Goal: Task Accomplishment & Management: Use online tool/utility

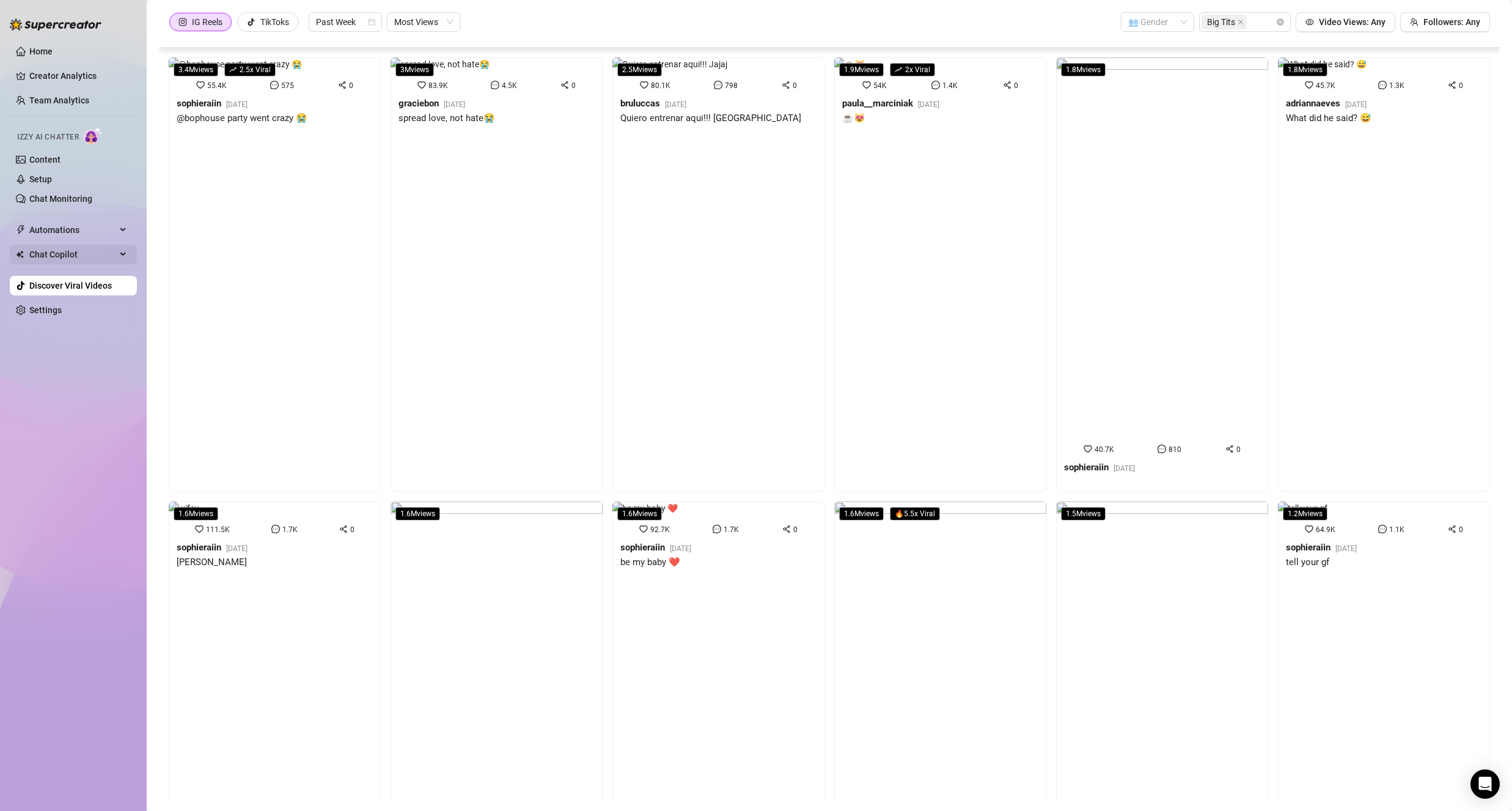
scroll to position [670, 0]
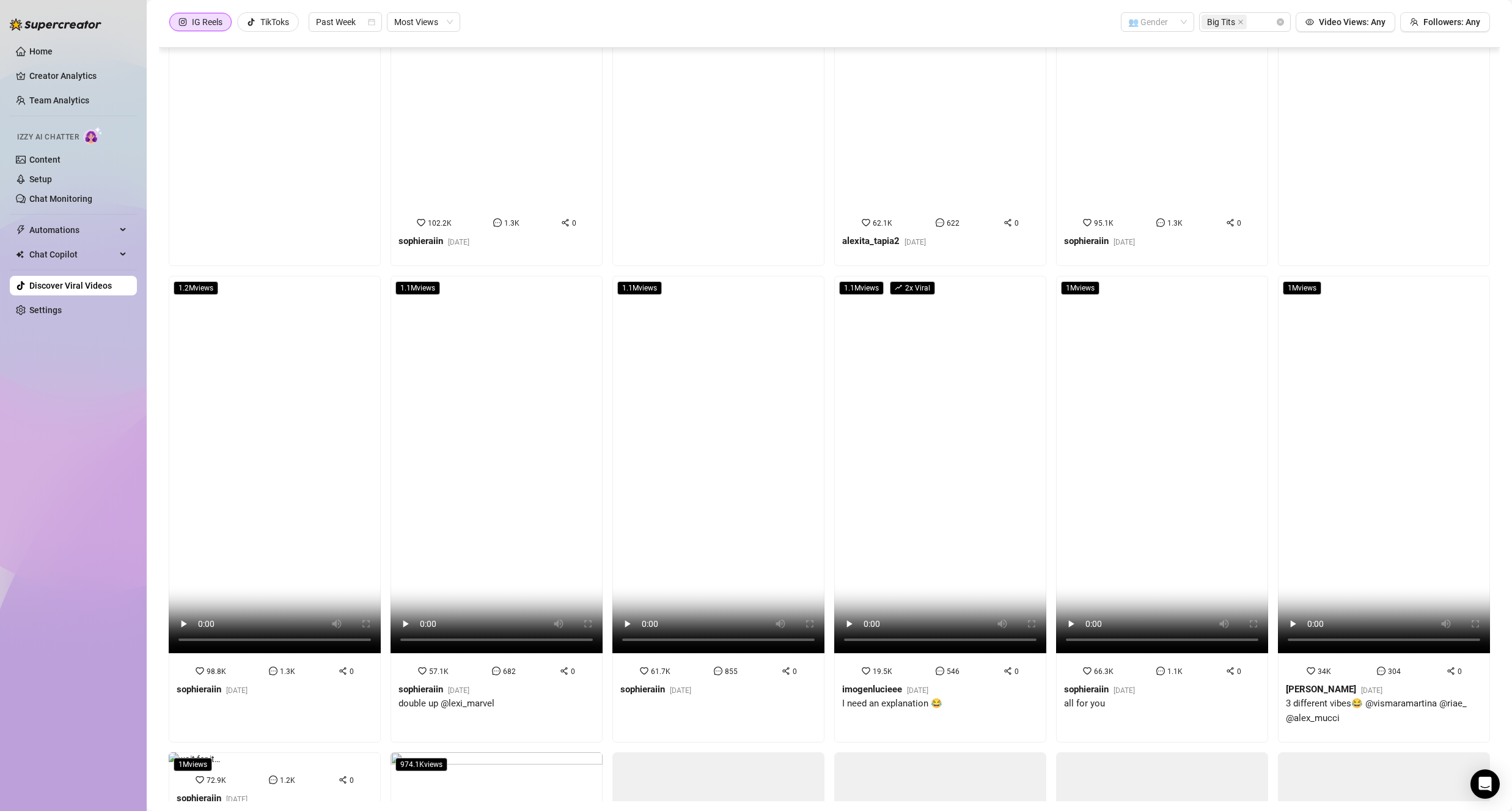
click at [124, 219] on ul "Home Creator Analytics Team Analytics Izzy AI Chatter Content Setup Chat Monito…" at bounding box center [73, 181] width 127 height 288
click at [124, 232] on div "Automations" at bounding box center [73, 229] width 127 height 19
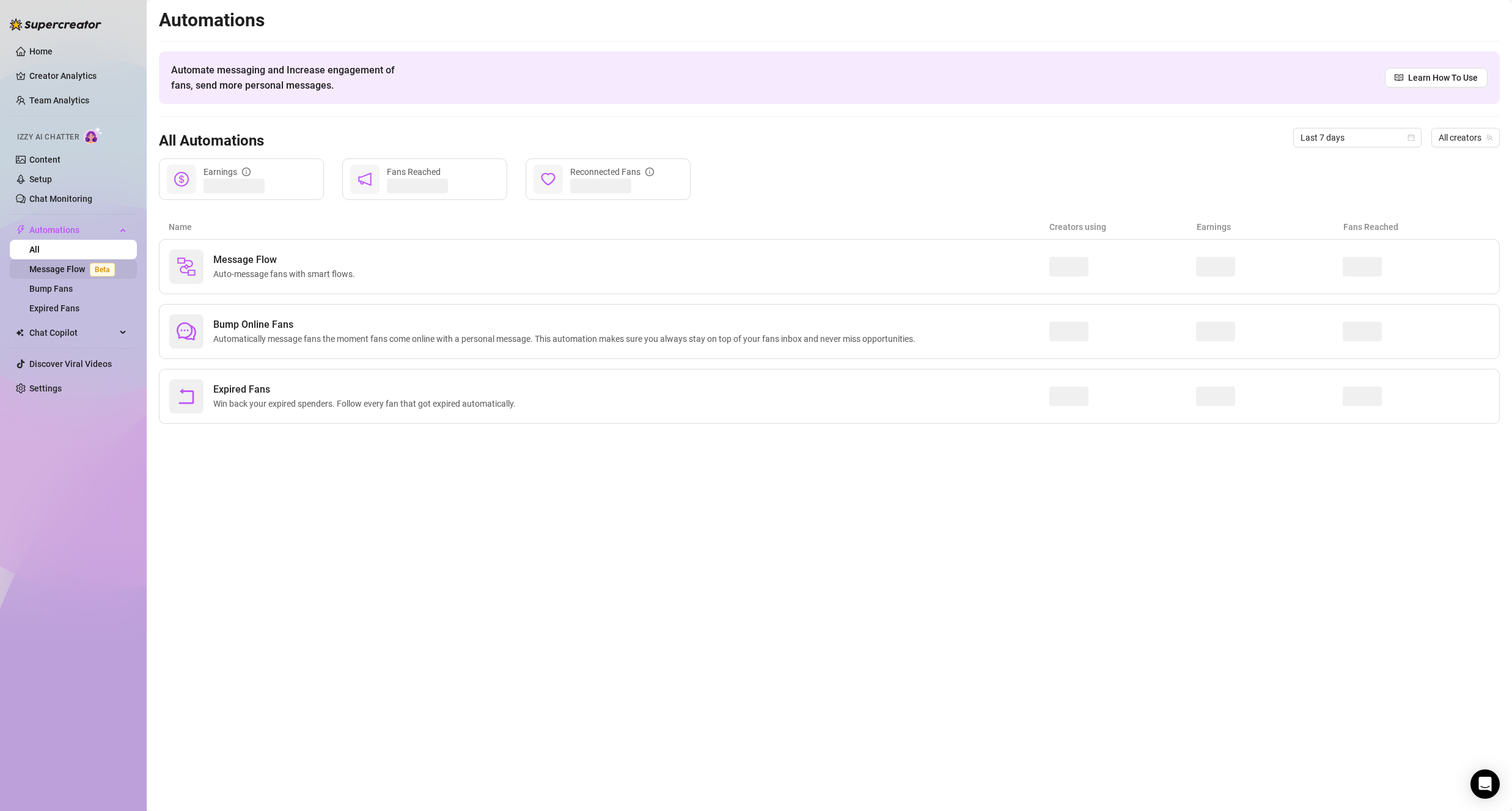
click at [68, 272] on link "Message Flow Beta" at bounding box center [75, 269] width 91 height 10
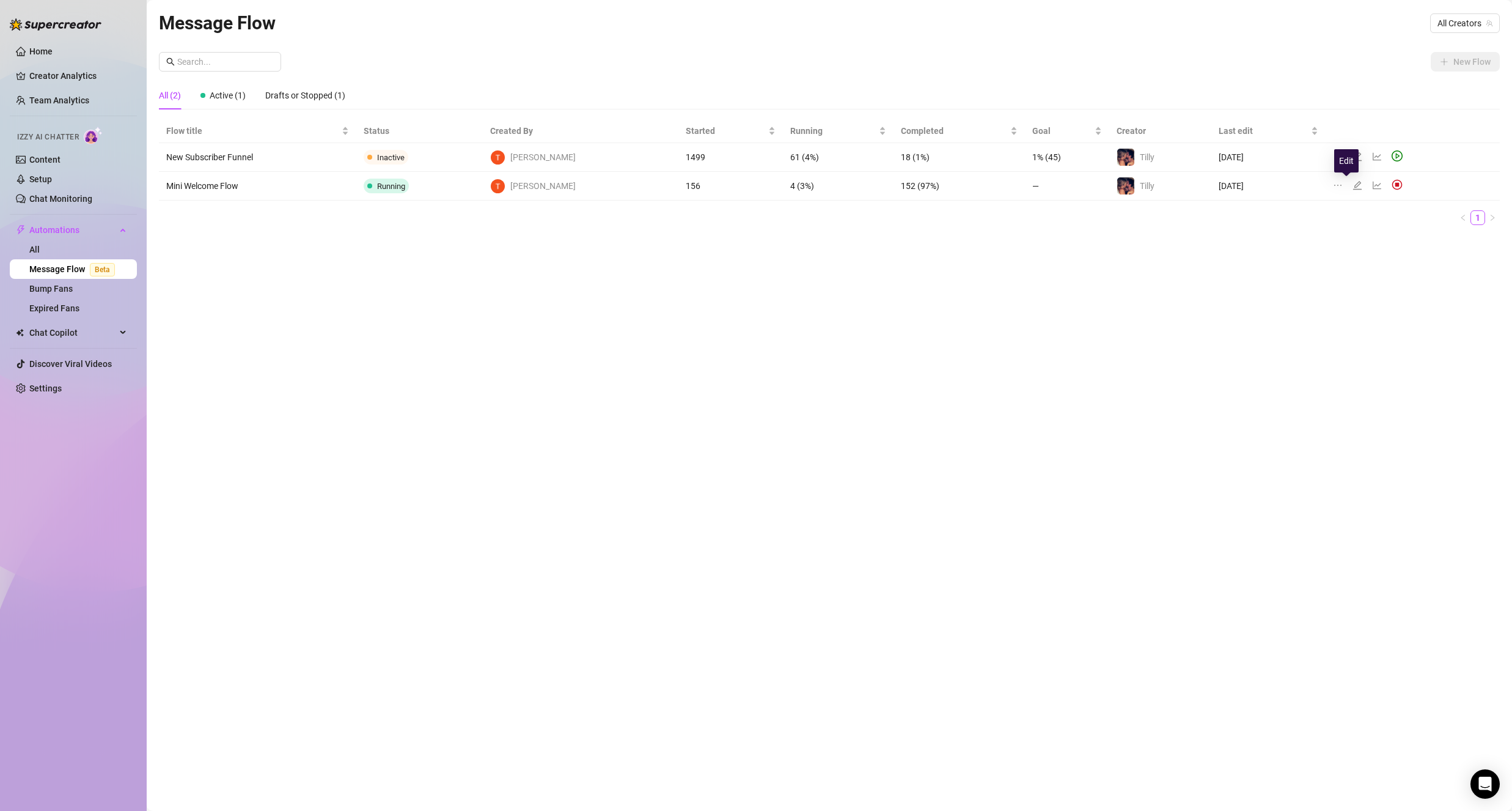
click at [1353, 185] on icon "edit" at bounding box center [1357, 185] width 8 height 8
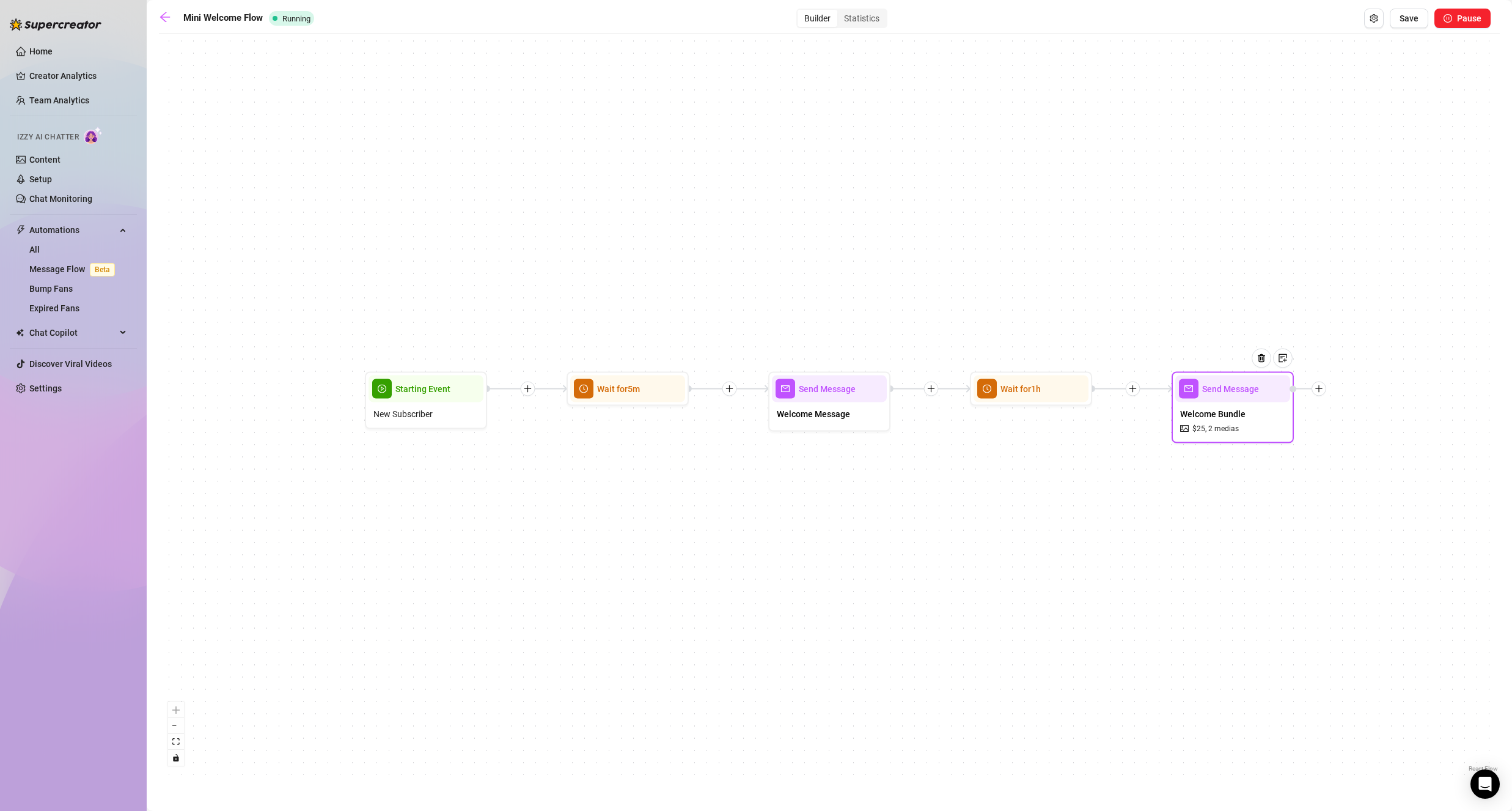
click at [1224, 417] on span "Welcome Bundle" at bounding box center [1213, 414] width 66 height 13
click at [1289, 357] on div at bounding box center [1283, 358] width 19 height 19
click at [1234, 416] on span "Welcome Bundle" at bounding box center [1213, 414] width 66 height 13
drag, startPoint x: 1240, startPoint y: 392, endPoint x: 1232, endPoint y: 390, distance: 8.2
click at [1240, 392] on div at bounding box center [1265, 367] width 53 height 62
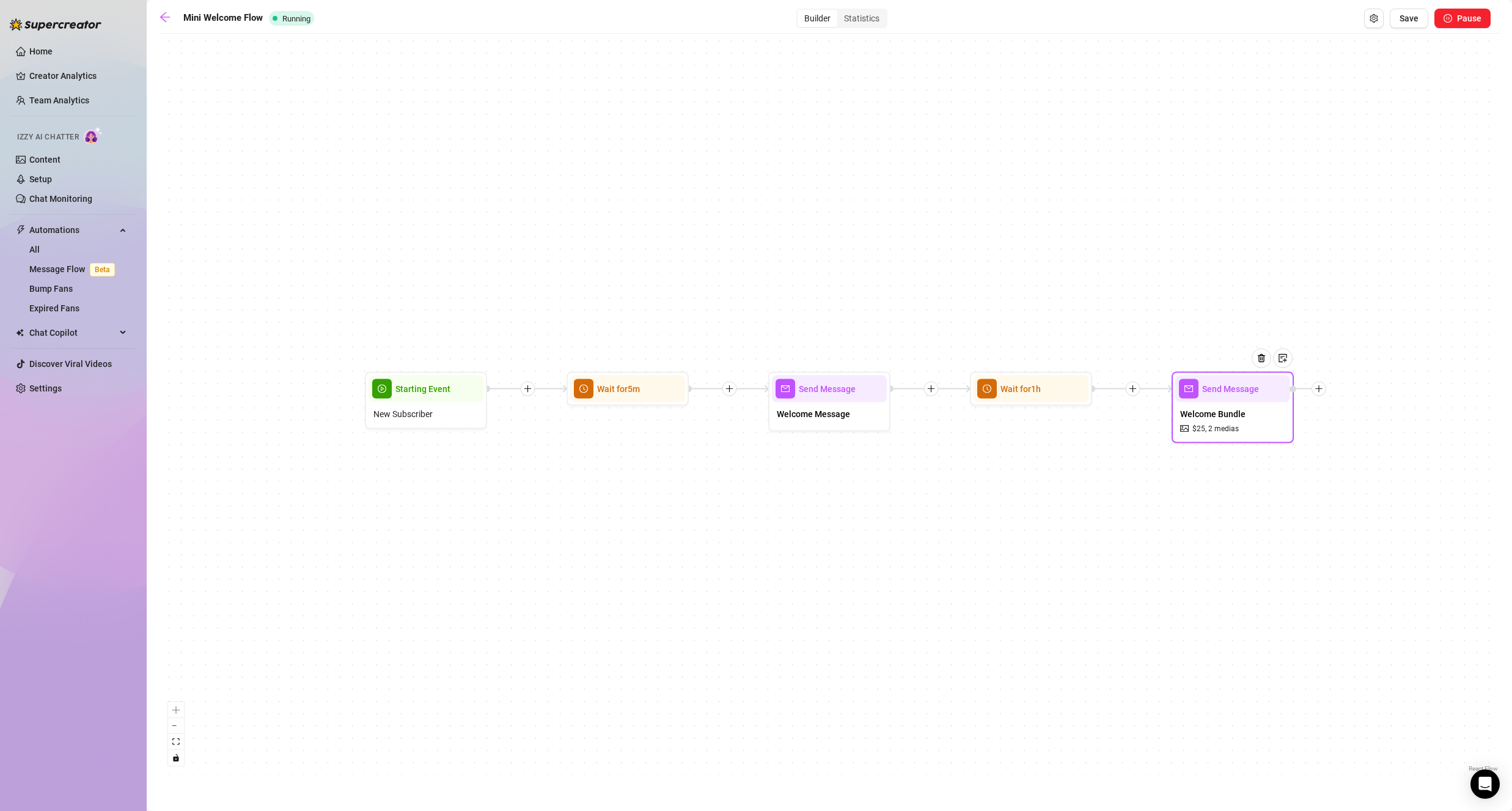
click at [1188, 408] on span "Welcome Bundle" at bounding box center [1213, 414] width 66 height 13
type textarea "Since you’re new here, I’ve got something just for you 😘 🔥 2-Video Bundle 🔥 💋 A…"
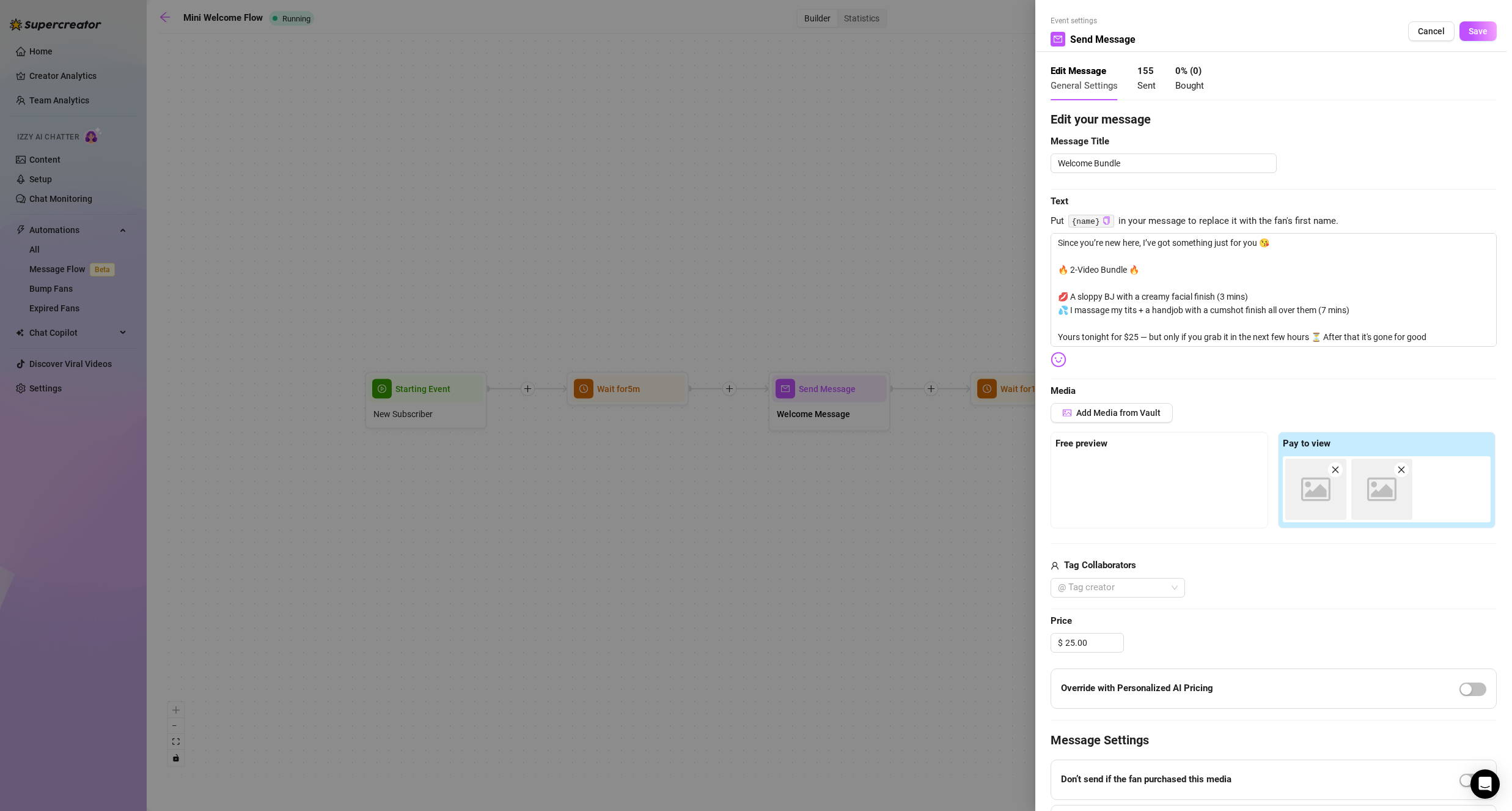
click at [1199, 420] on div "Add Media from Vault" at bounding box center [1273, 417] width 446 height 29
click at [1147, 318] on textarea "Since you’re new here, I’ve got something just for you 😘 🔥 2-Video Bundle 🔥 💋 A…" at bounding box center [1273, 289] width 446 height 113
drag, startPoint x: 1366, startPoint y: 307, endPoint x: 1038, endPoint y: 267, distance: 330.4
click at [1038, 267] on div "Event settings Send Message Cancel Save Edit Message General Settings 155 Sent …" at bounding box center [1273, 405] width 476 height 811
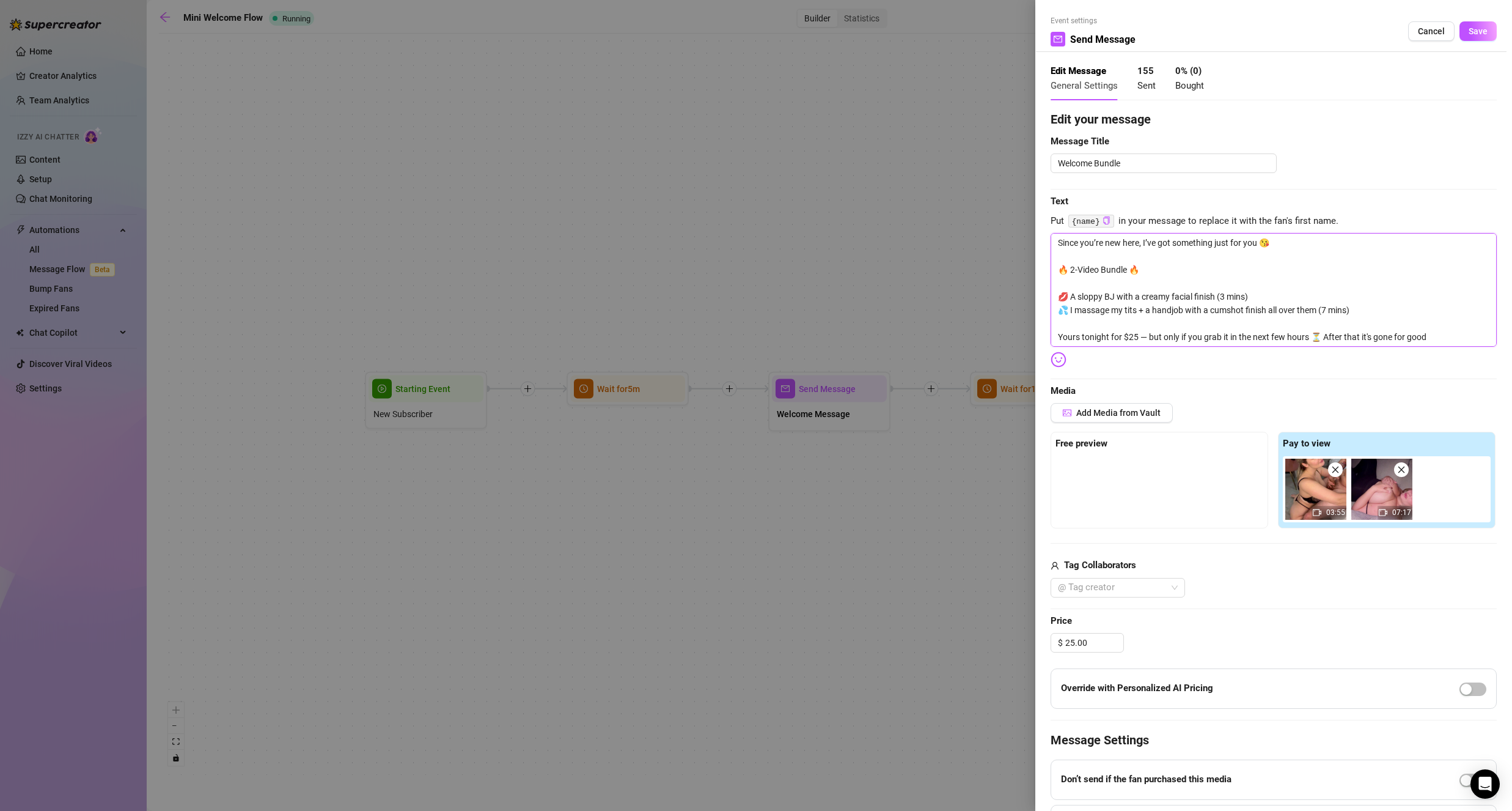
type textarea "Since you’re new here, I’ve got something just for you 😘 " Yours tonight for $2…"
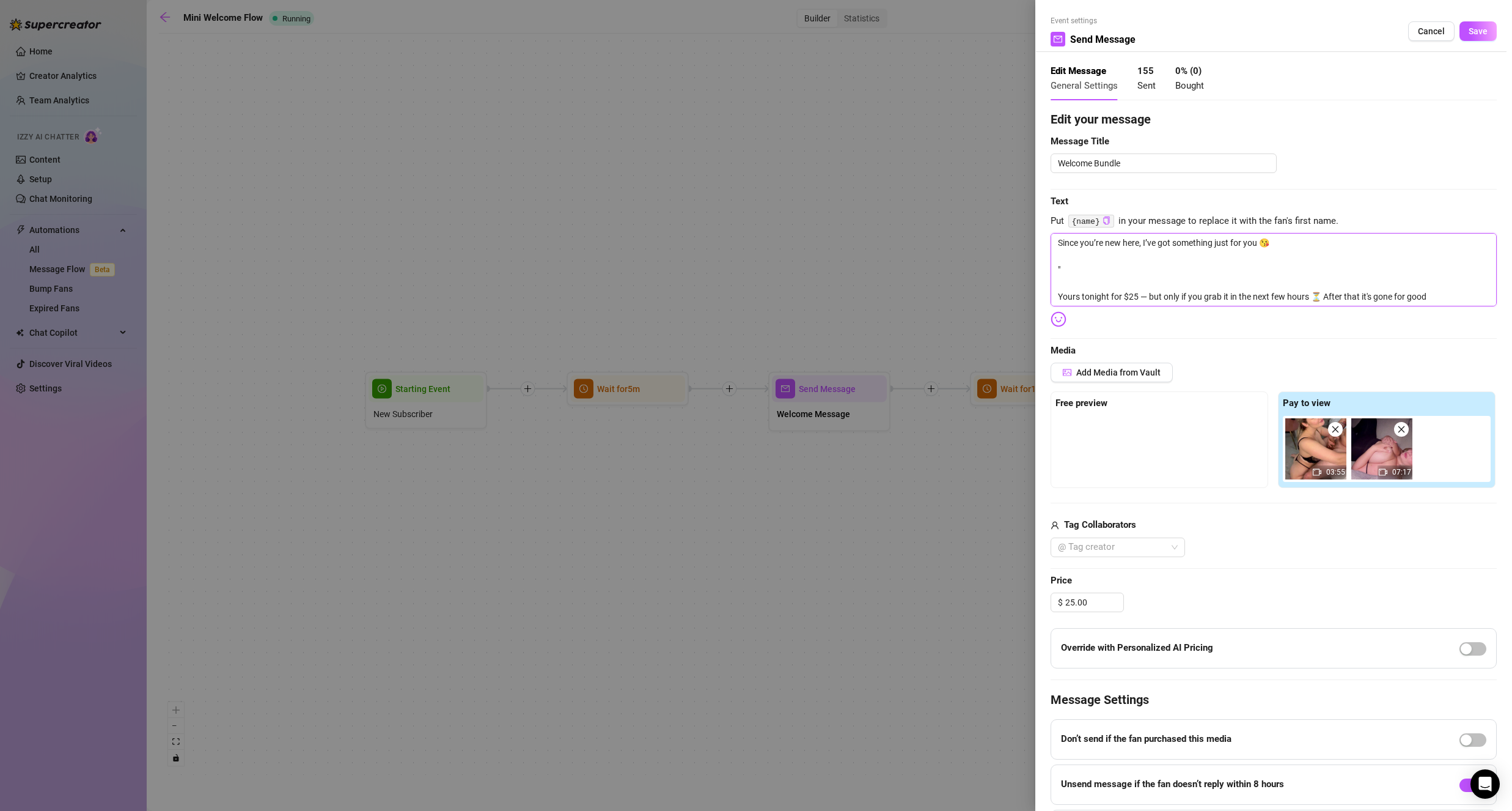
type textarea "Since you’re new here, I’ve got something just for you 😘 " Yours tonight for $2…"
type textarea "Since you’re new here, I’ve got something just for you 😘 " v Yours tonight for …"
type textarea "Since you’re new here, I’ve got something just for you 😘 " vi Yours tonight for…"
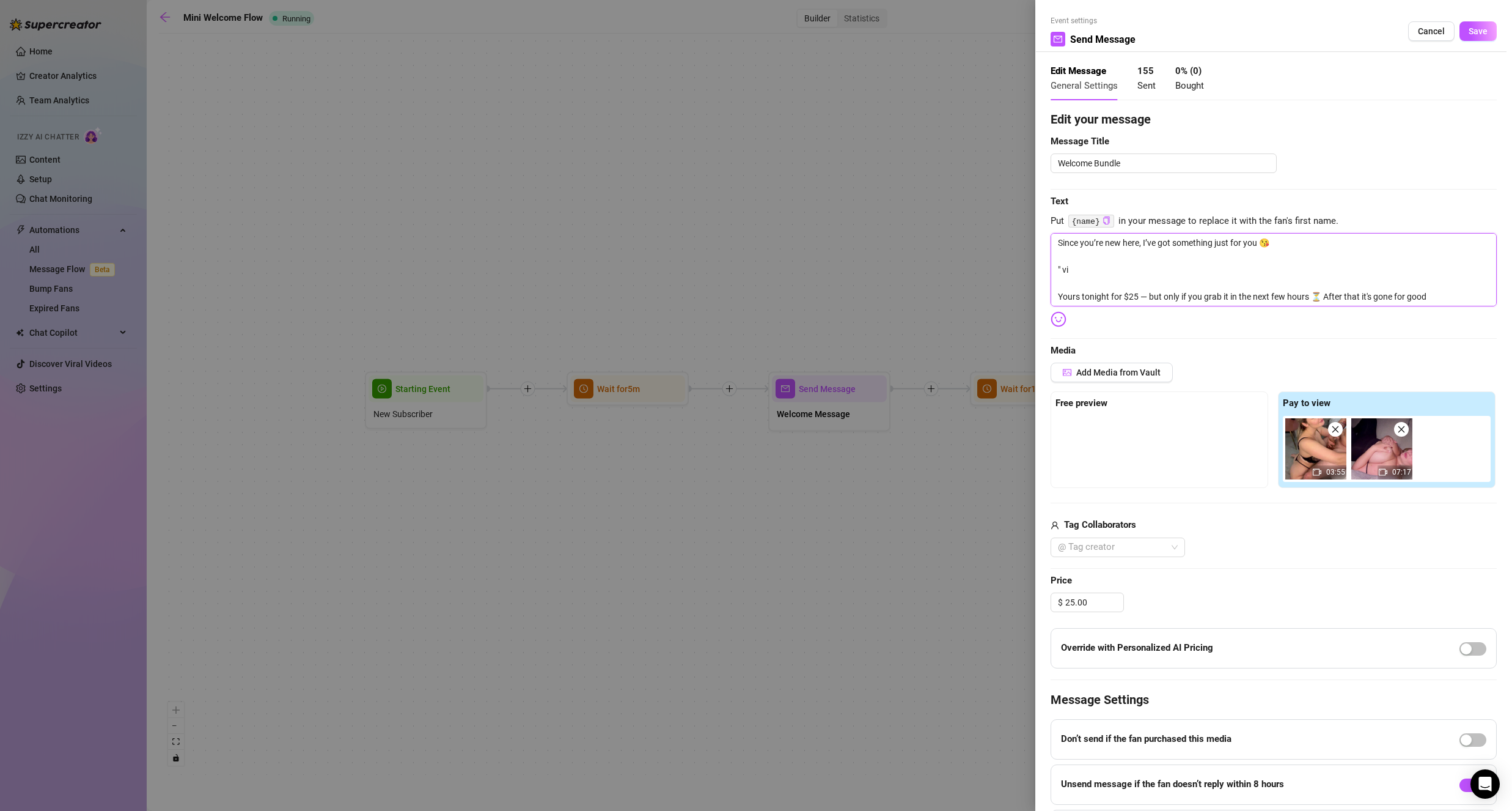
type textarea "Since you’re new here, I’ve got something just for you 😘 " vid Yours tonight fo…"
type textarea "Since you’re new here, I’ve got something just for you 😘 " vide Yours tonight f…"
type textarea "Since you’re new here, I’ve got something just for you 😘 " vid Yours tonight fo…"
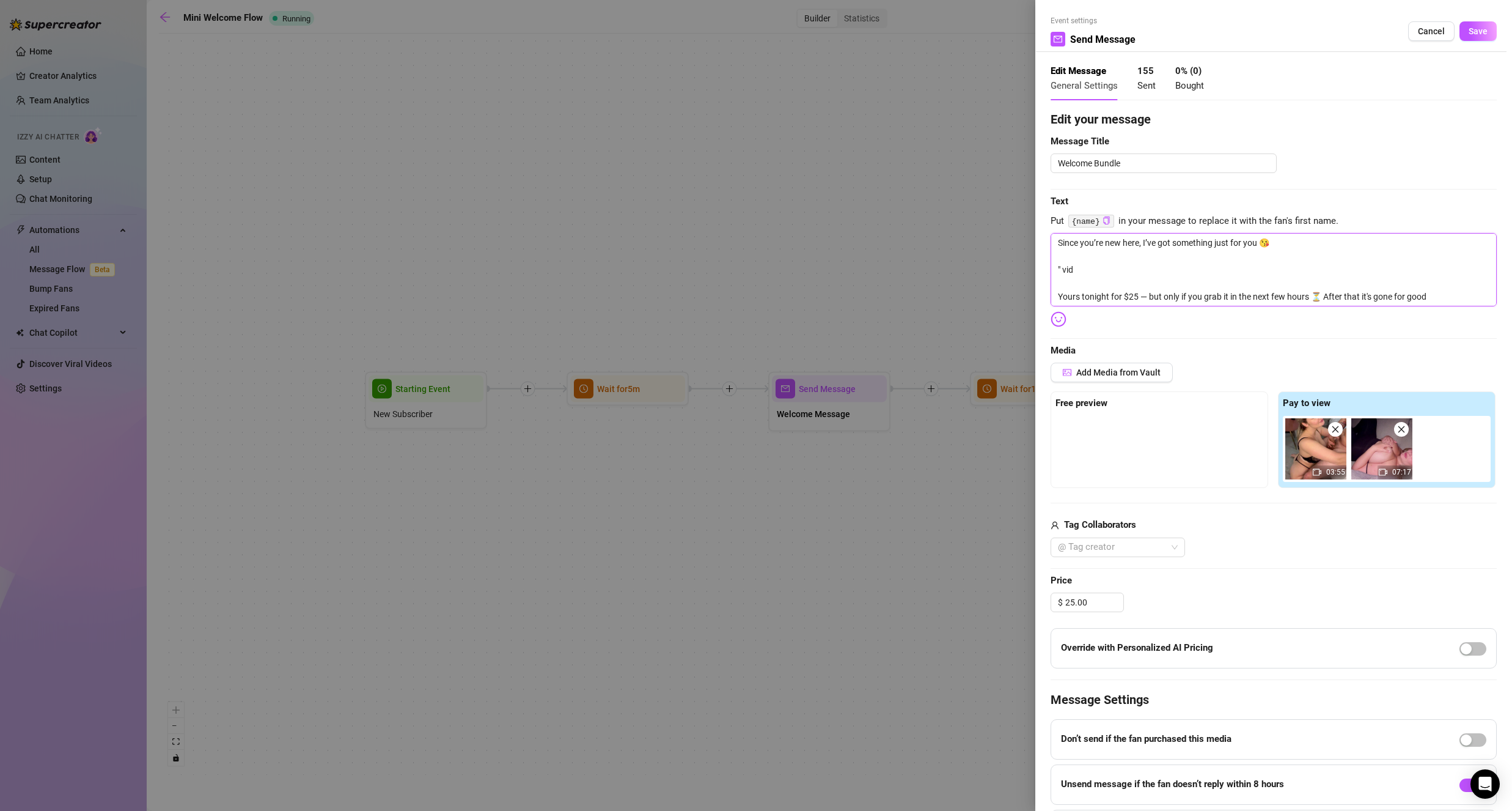
type textarea "Since you’re new here, I’ve got something just for you 😘 " vi Yours tonight for…"
type textarea "Since you’re new here, I’ve got something just for you 😘 " v Yours tonight for …"
type textarea "Since you’re new here, I’ve got something just for you 😘 " Yours tonight for $2…"
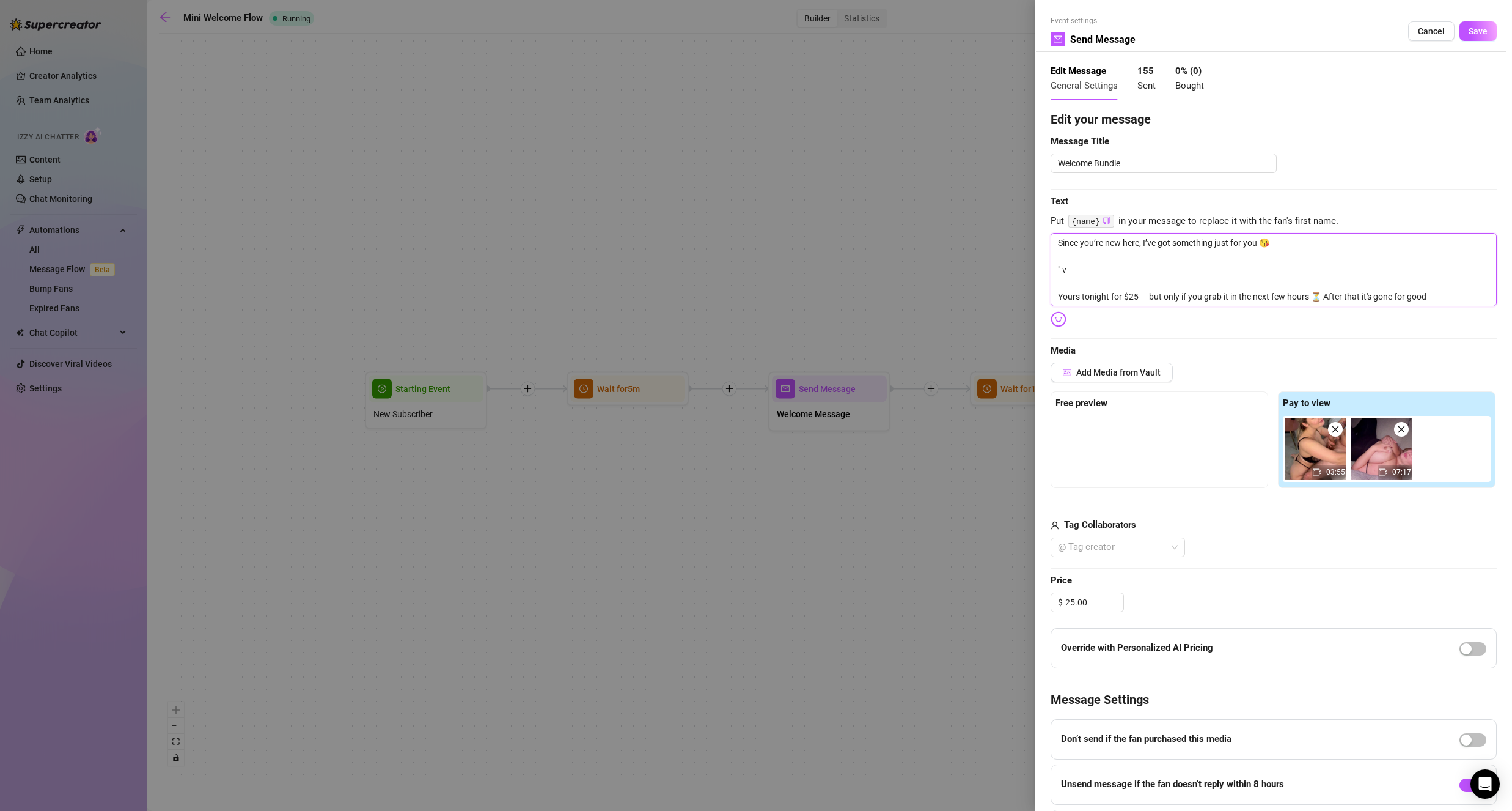
type textarea "Since you’re new here, I’ve got something just for you 😘 " Yours tonight for $2…"
type textarea "Since you’re new here, I’ve got something just for you 😘 Yours tonight for $25 …"
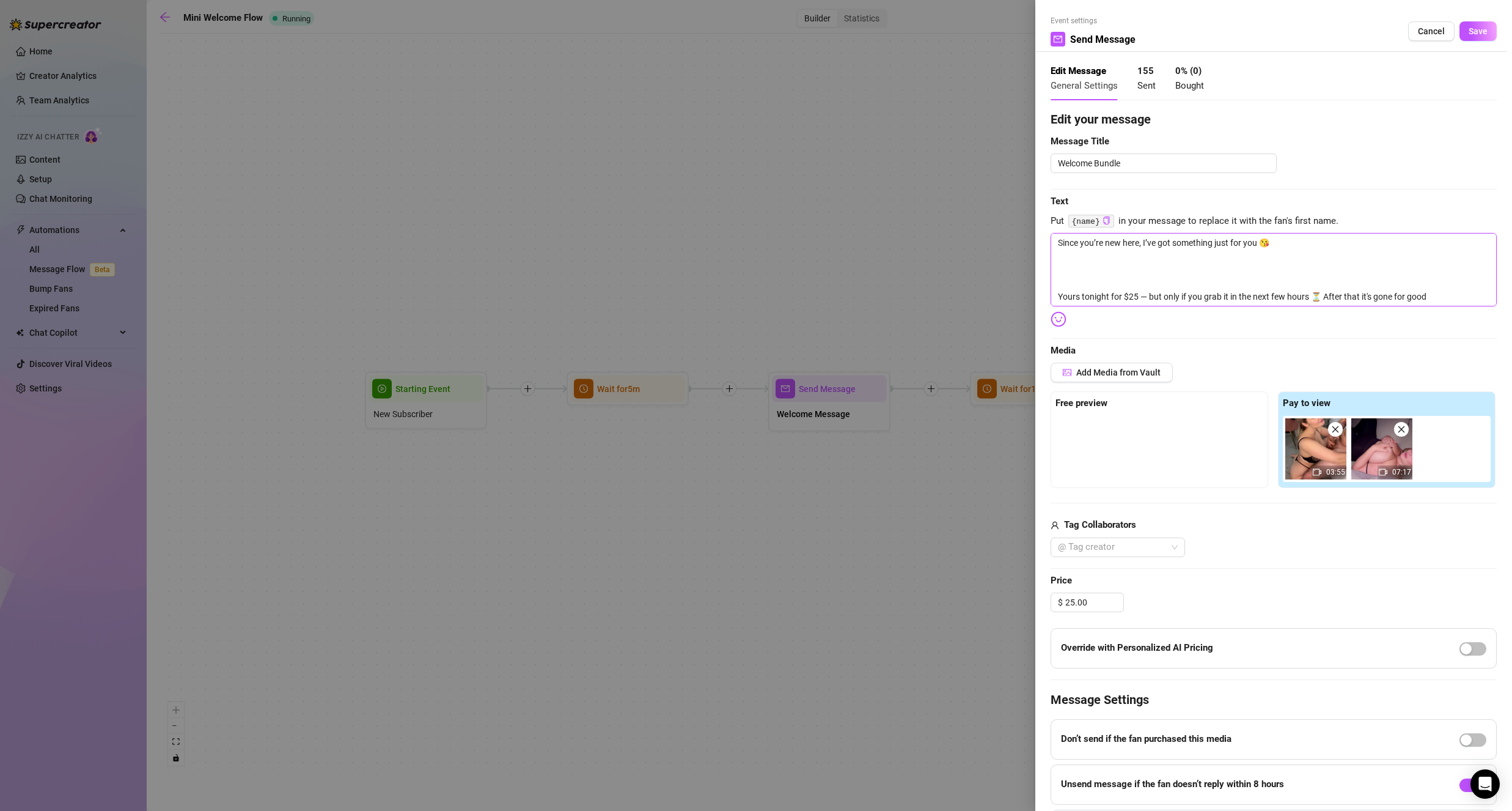
type textarea "Since you’re new here, I’ve got something just for you 😘 2 Yours tonight for $2…"
type textarea "Since you’re new here, I’ve got something just for you 😘 2 v Yours tonight for …"
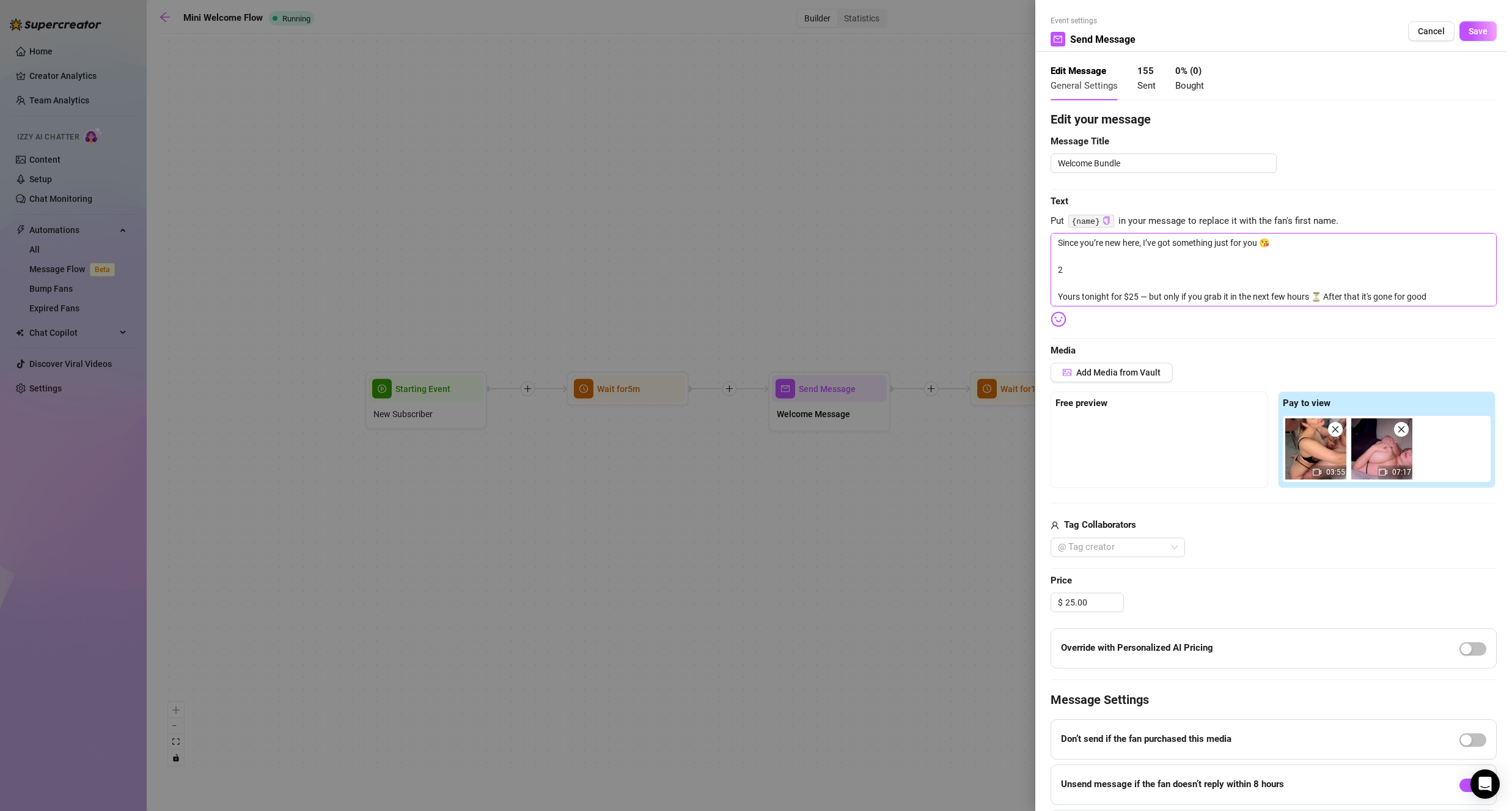
type textarea "Since you’re new here, I’ve got something just for you 😘 2 v Yours tonight for …"
type textarea "Since you’re new here, I’ve got something just for you 😘 2 vi Yours tonight for…"
type textarea "Since you’re new here, I’ve got something just for you 😘 2 vid Yours tonight fo…"
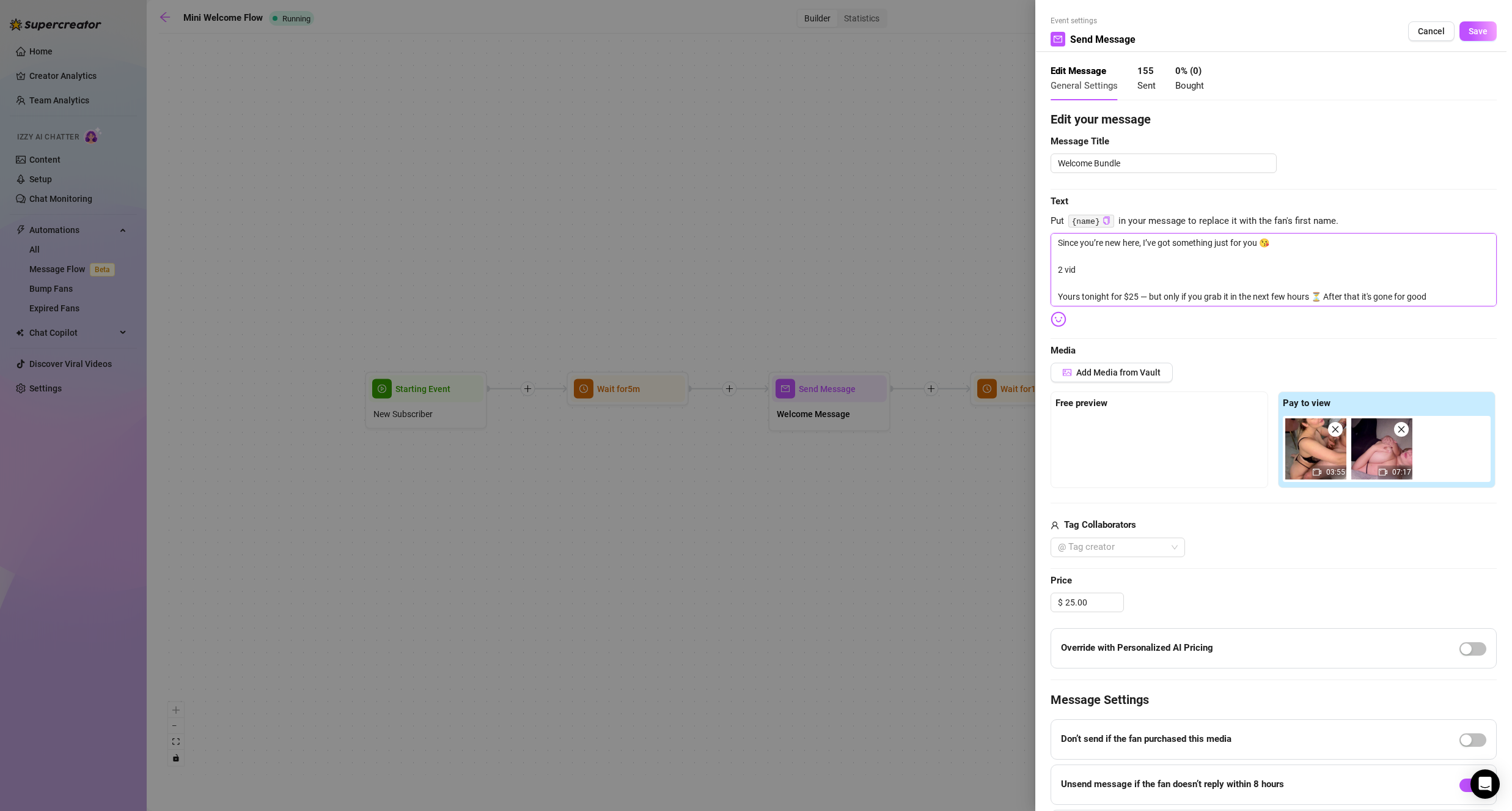
type textarea "Since you’re new here, I’ve got something just for you 😘 2 vide Yours tonight f…"
type textarea "Since you’re new here, I’ve got something just for you 😘 2 video Yours tonight …"
type textarea "Since you’re new here, I’ve got something just for you 😘 2 videos Yours tonight…"
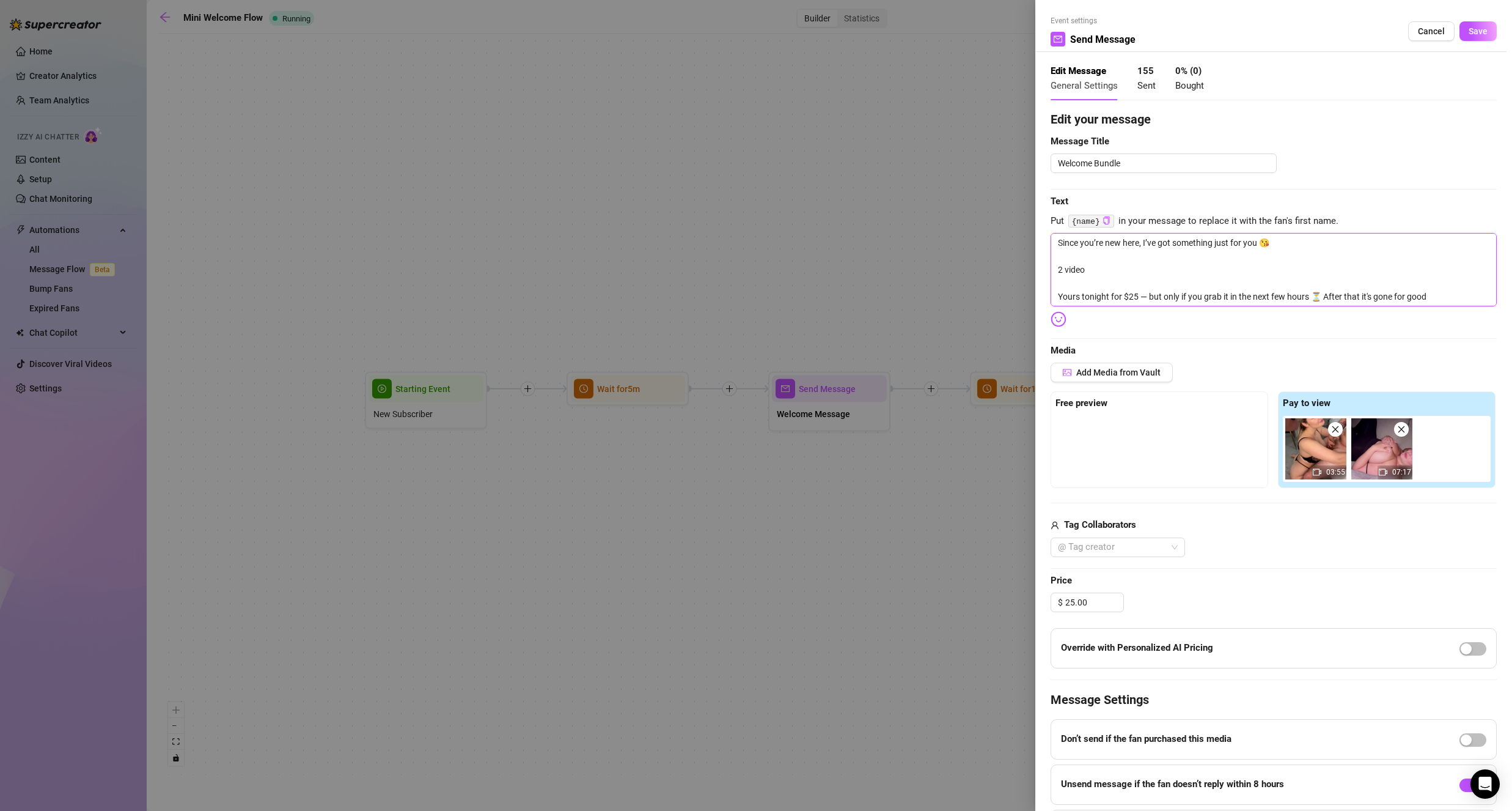
type textarea "Since you’re new here, I’ve got something just for you 😘 2 videos Yours tonight…"
type textarea "Since you’re new here, I’ve got something just for you 😘 2 videos t Yours tonig…"
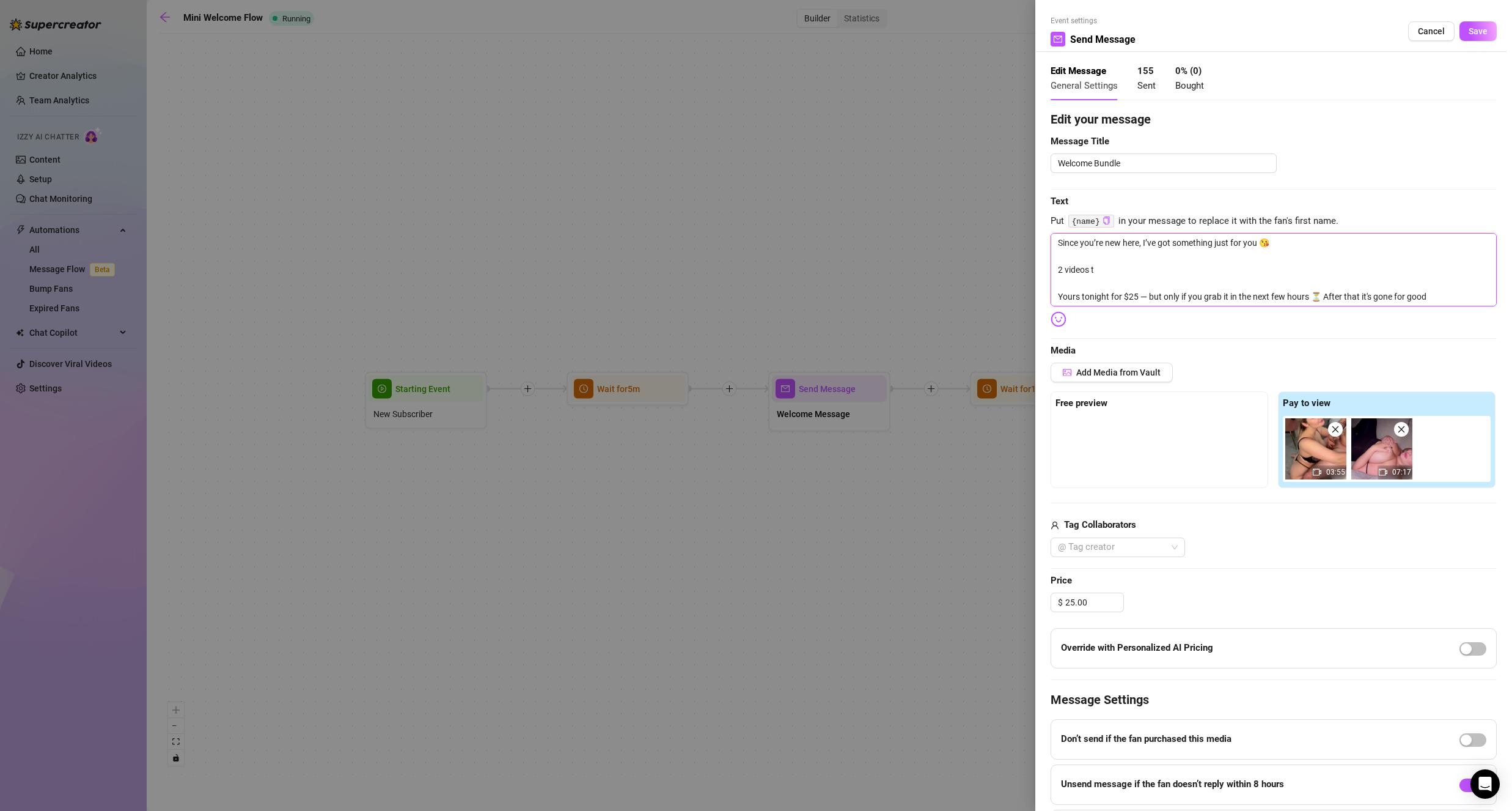
type textarea "Since you’re new here, I’ve got something just for you 😘 2 videos to Yours toni…"
type textarea "Since you’re new here, I’ve got something just for you 😘 2 videos to g Yours to…"
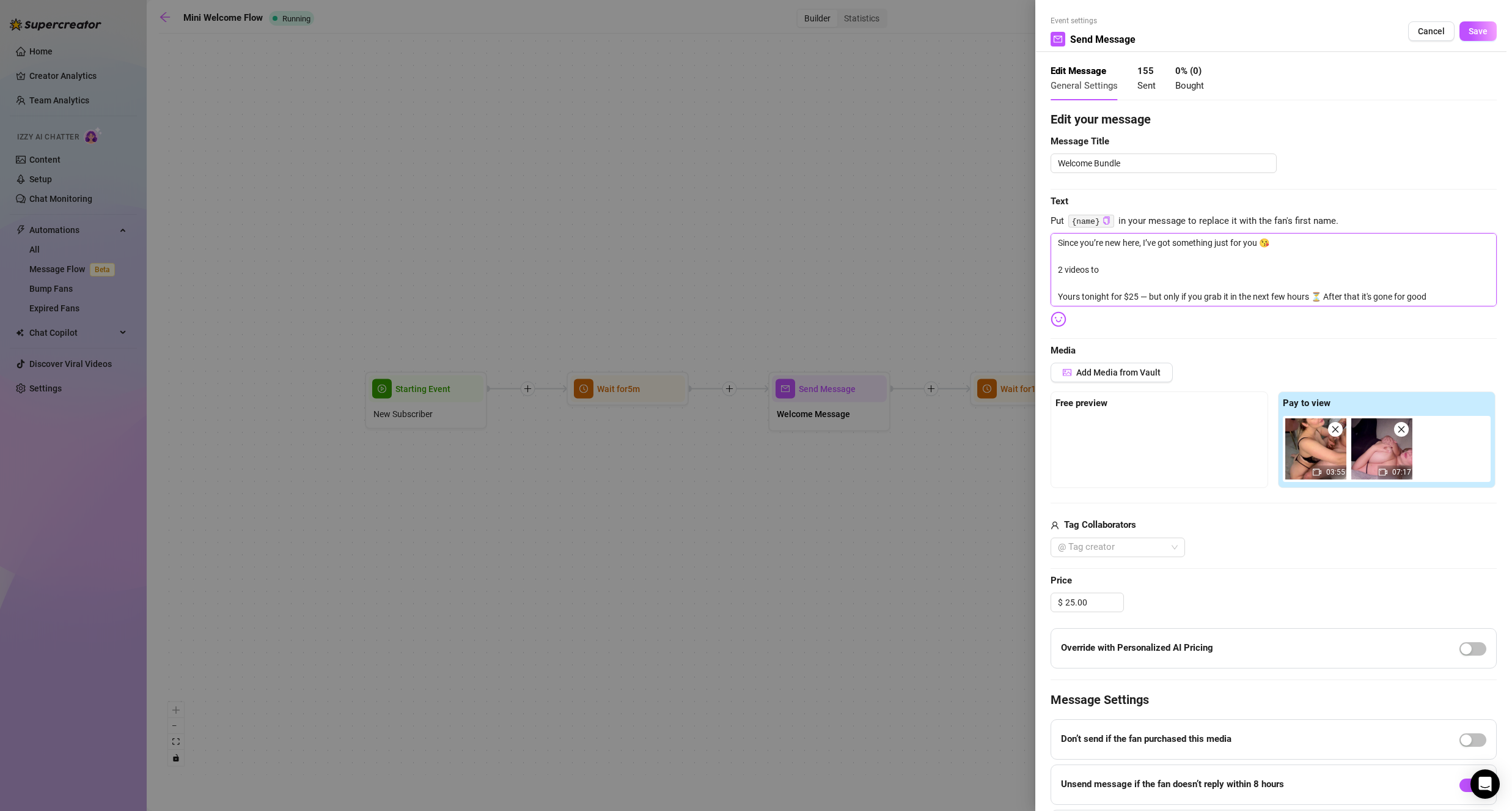
type textarea "Since you’re new here, I’ve got something just for you 😘 2 videos to g Yours to…"
type textarea "Since you’re new here, I’ve got something just for you 😘 2 videos to gi Yours t…"
type textarea "Since you’re new here, I’ve got something just for you 😘 2 videos to giv Yours …"
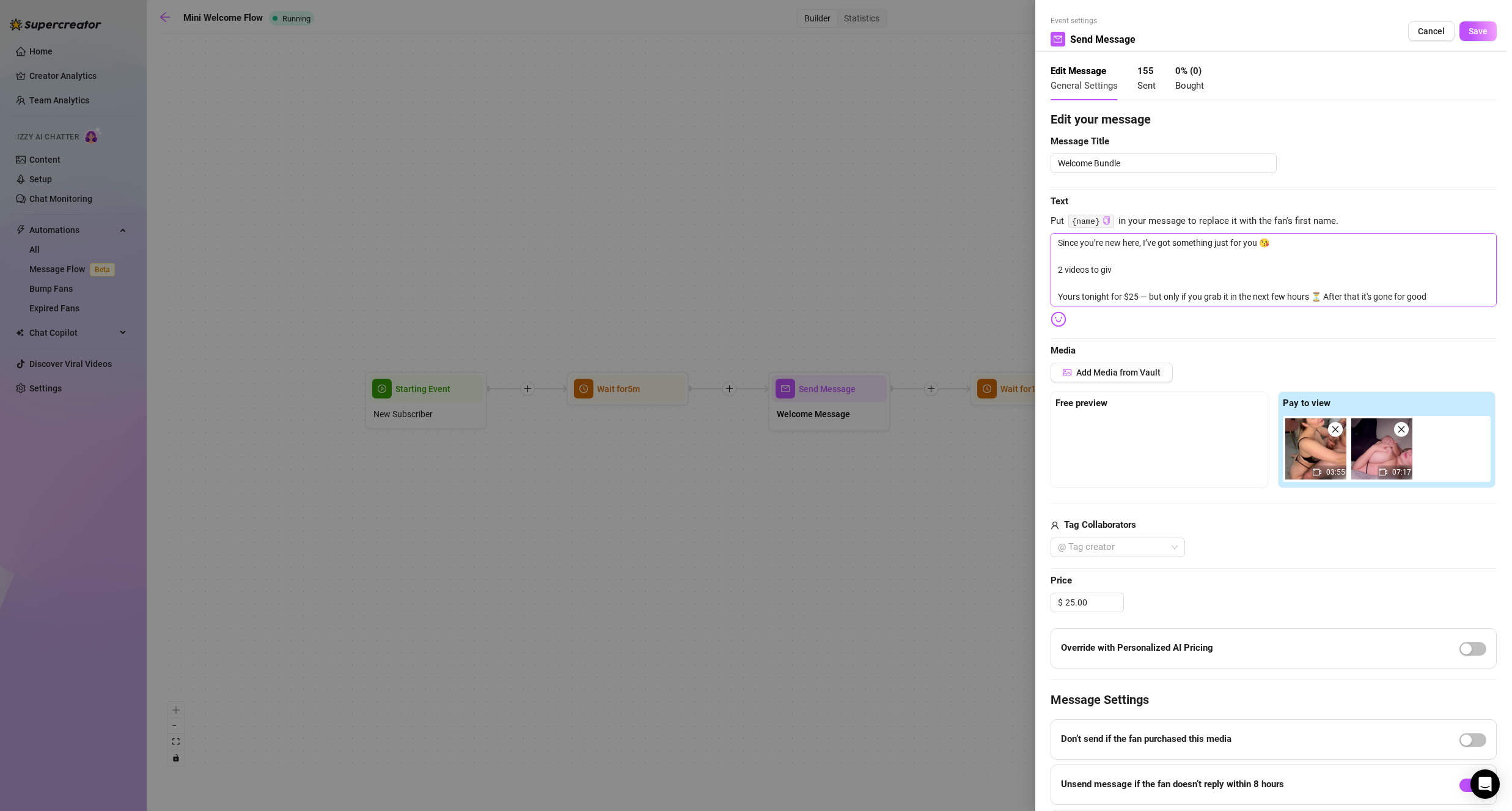
type textarea "Since you’re new here, I’ve got something just for you 😘 2 videos to give Yours…"
type textarea "Since you’re new here, I’ve got something just for you 😘 2 videos to give o You…"
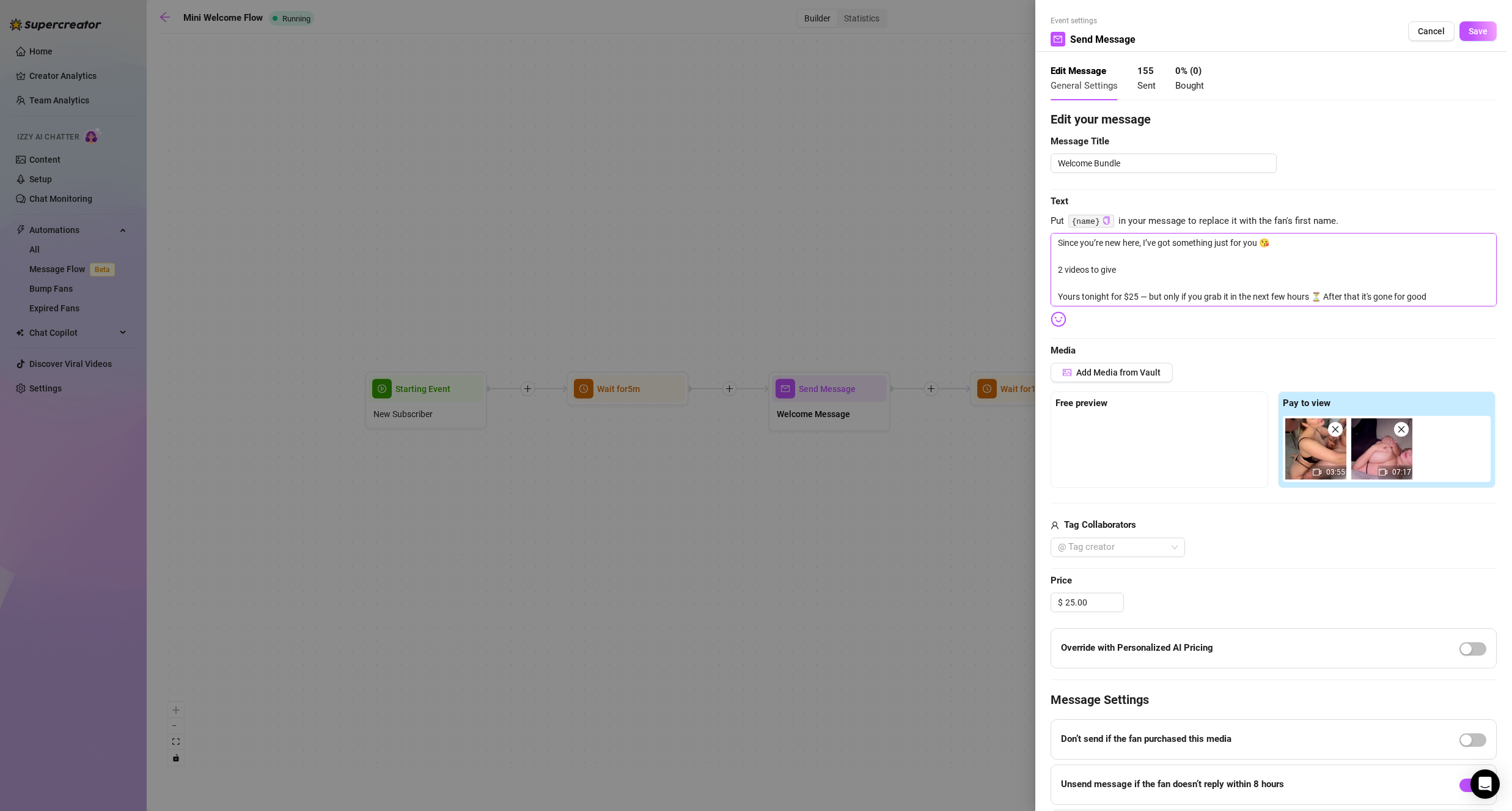
type textarea "Since you’re new here, I’ve got something just for you 😘 2 videos to give o You…"
type textarea "Since you’re new here, I’ve got something just for you 😘 2 videos to give ou Yo…"
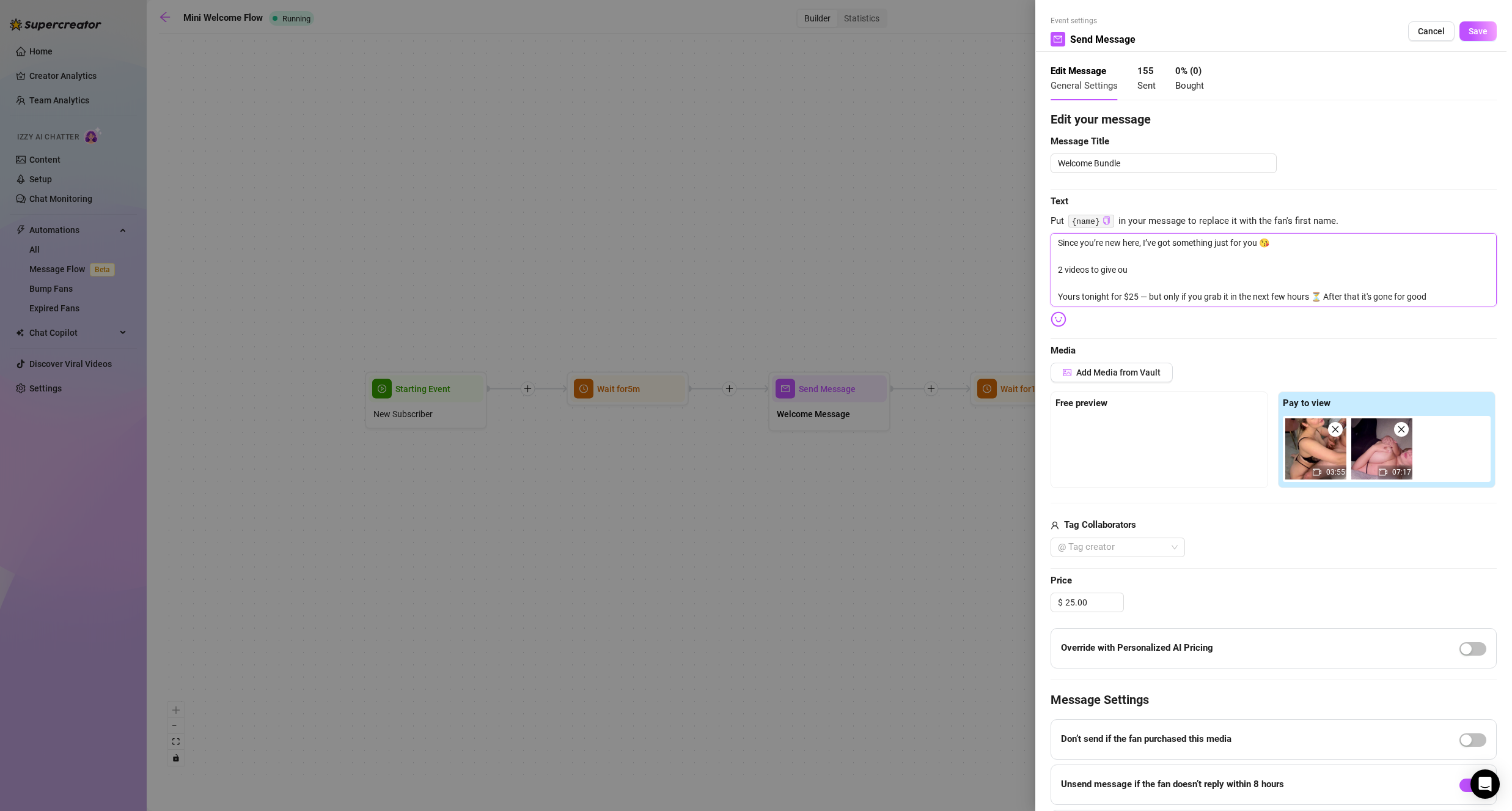
type textarea "Since you’re new here, I’ve got something just for you 😘 2 videos to give ou Yo…"
type textarea "Since you’re new here, I’ve got something just for you 😘 2 videos to give o You…"
type textarea "Since you’re new here, I’ve got something just for you 😘 2 videos to give Yours…"
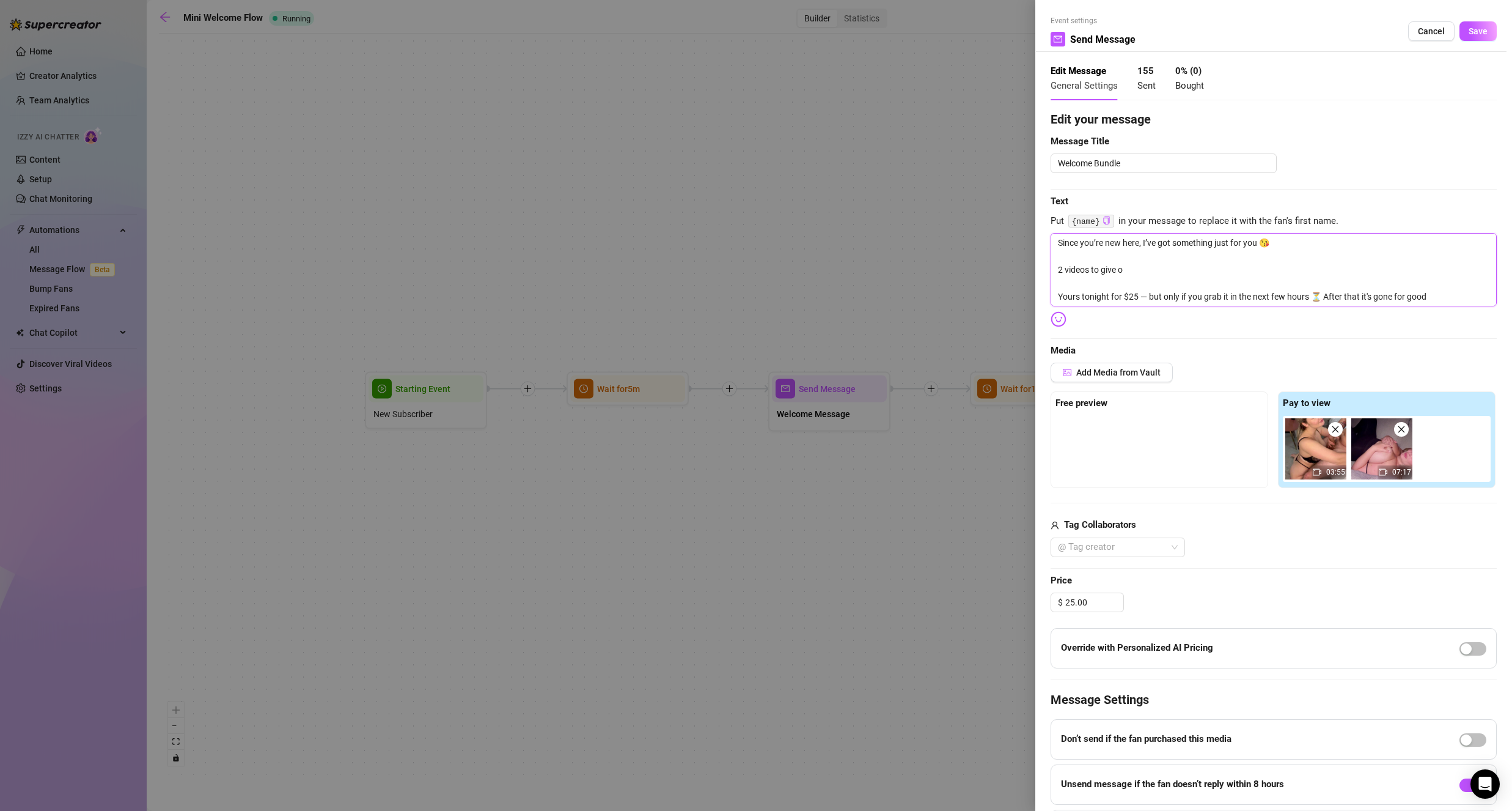
type textarea "Since you’re new here, I’ve got something just for you 😘 2 videos to give Yours…"
type textarea "Since you’re new here, I’ve got something just for you 😘 2 videos to give y You…"
type textarea "Since you’re new here, I’ve got something just for you 😘 2 videos to give yo Yo…"
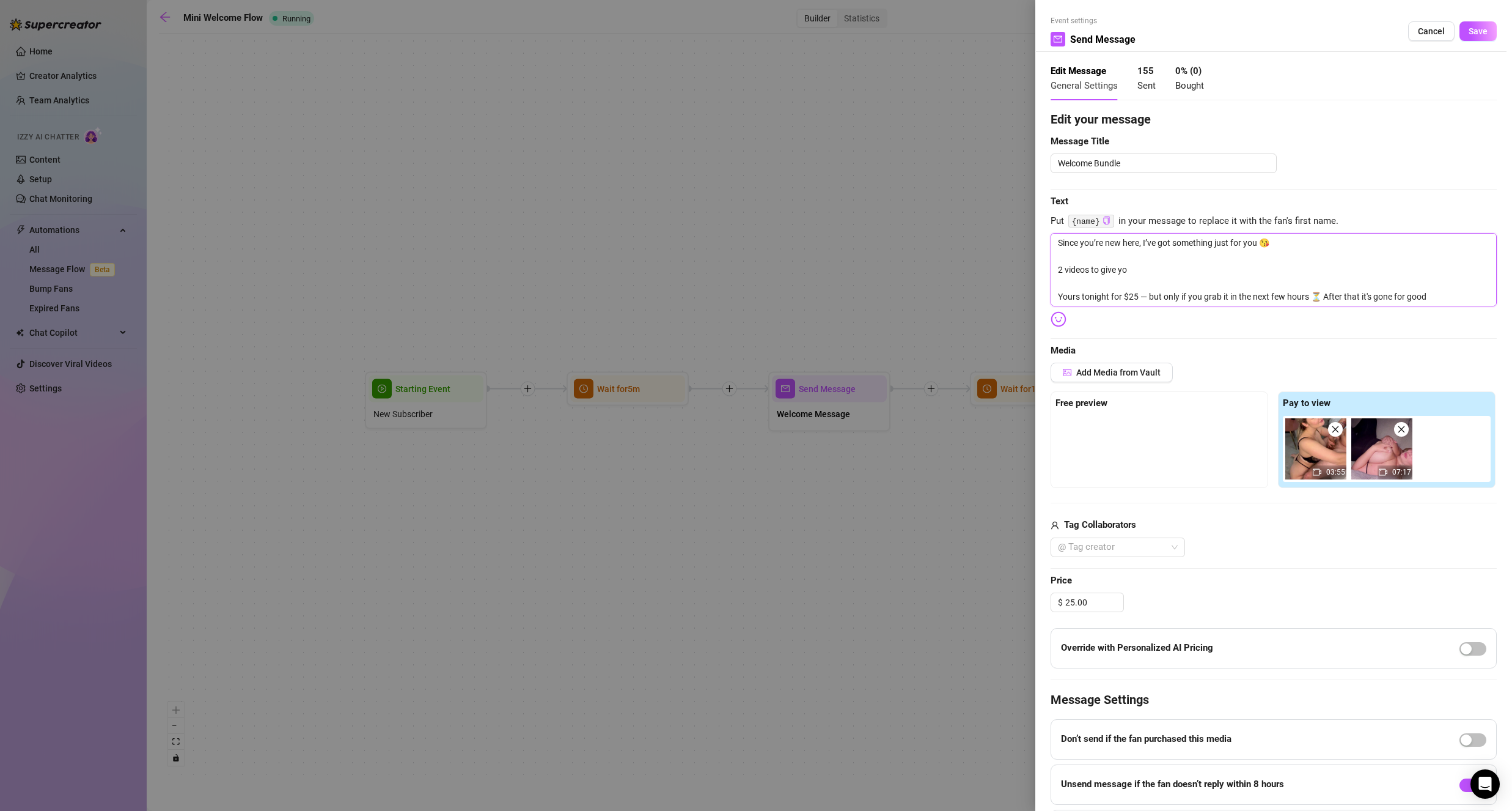
type textarea "Since you’re new here, I’ve got something just for you 😘 2 videos to give you Y…"
type textarea "Since you’re new here, I’ve got something just for you 😘 2 videos to give you a…"
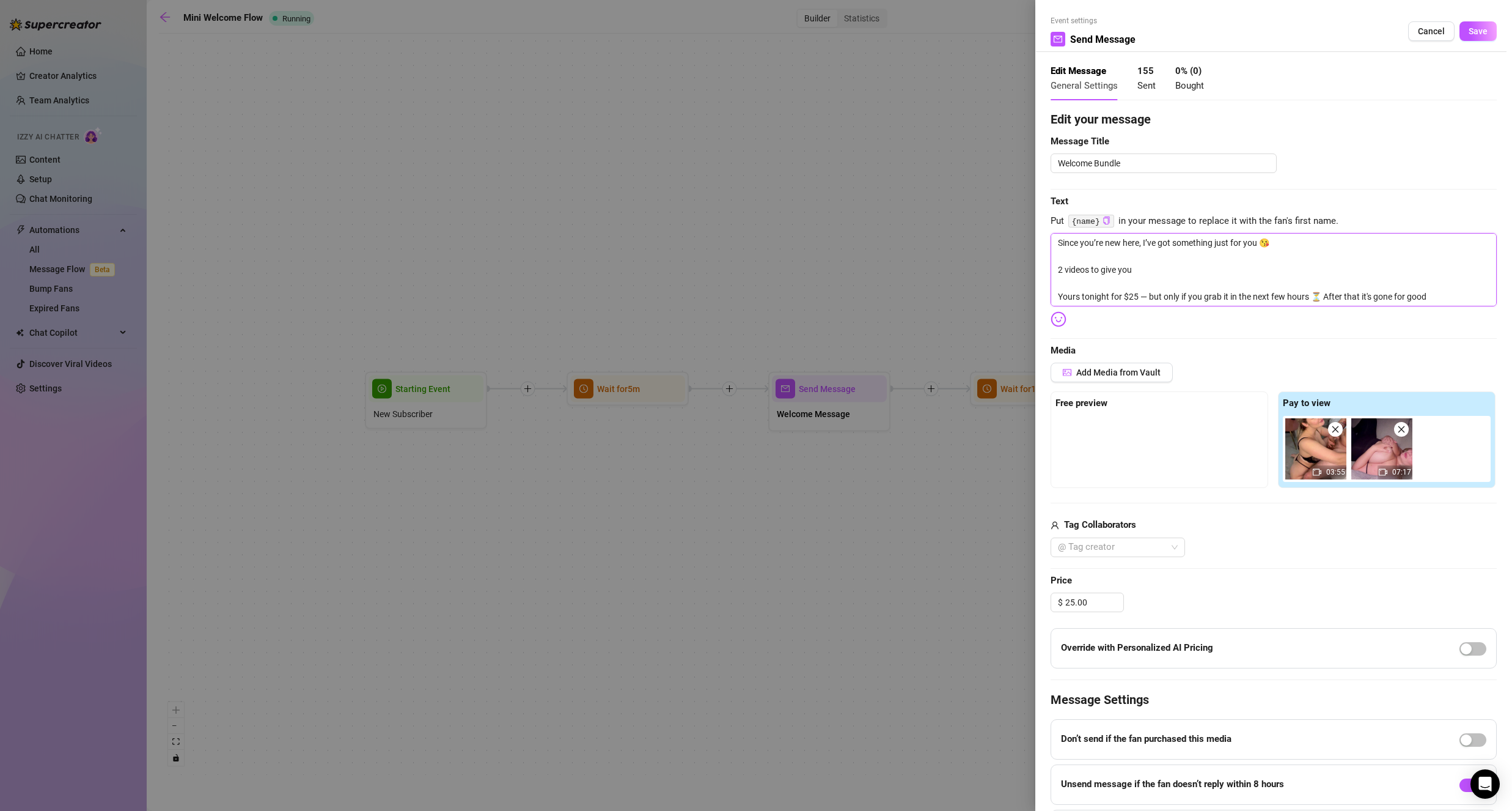
type textarea "Since you’re new here, I’ve got something just for you 😘 2 videos to give you a…"
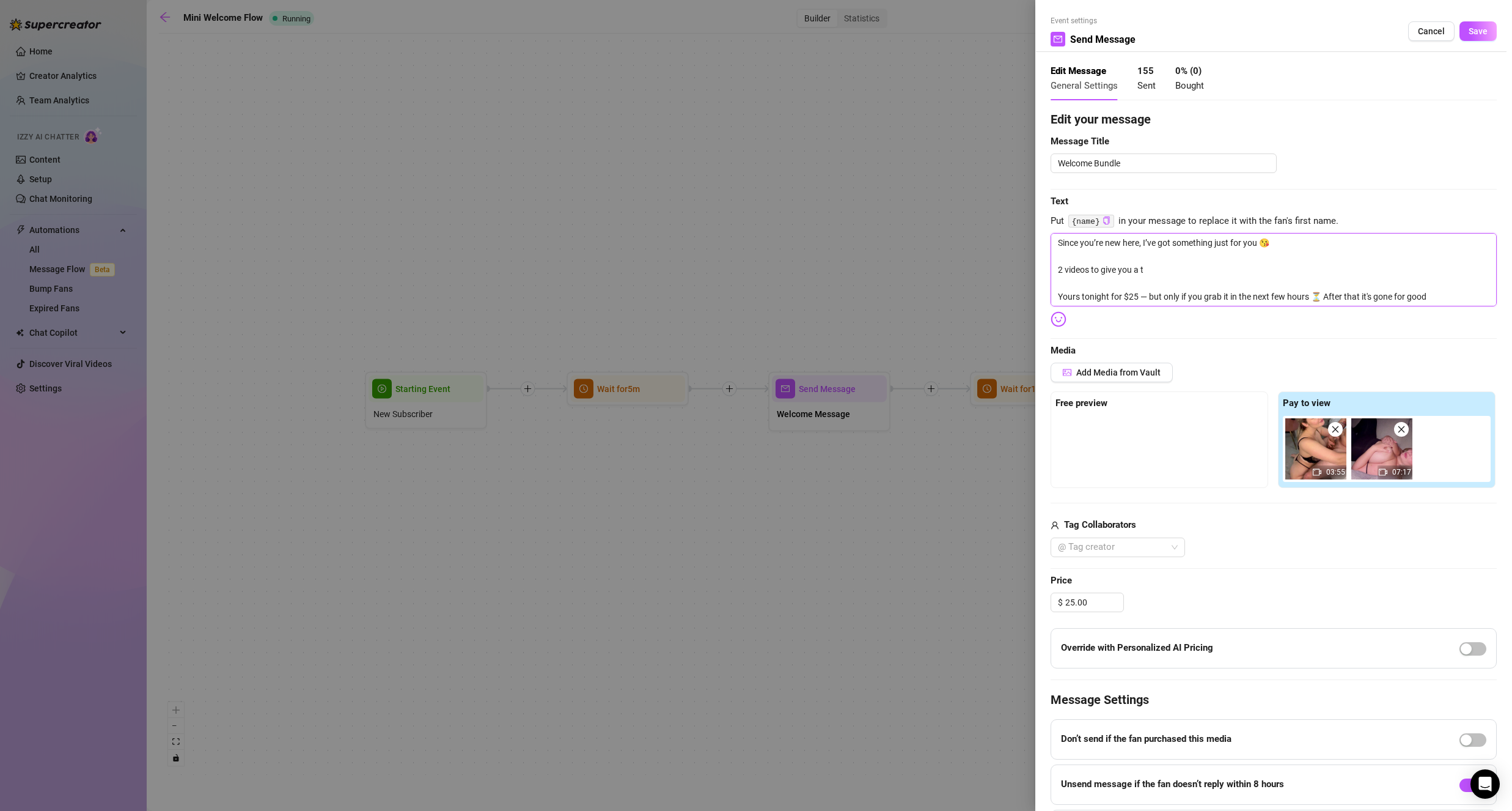
type textarea "Since you’re new here, I’ve got something just for you 😘 2 videos to give you a…"
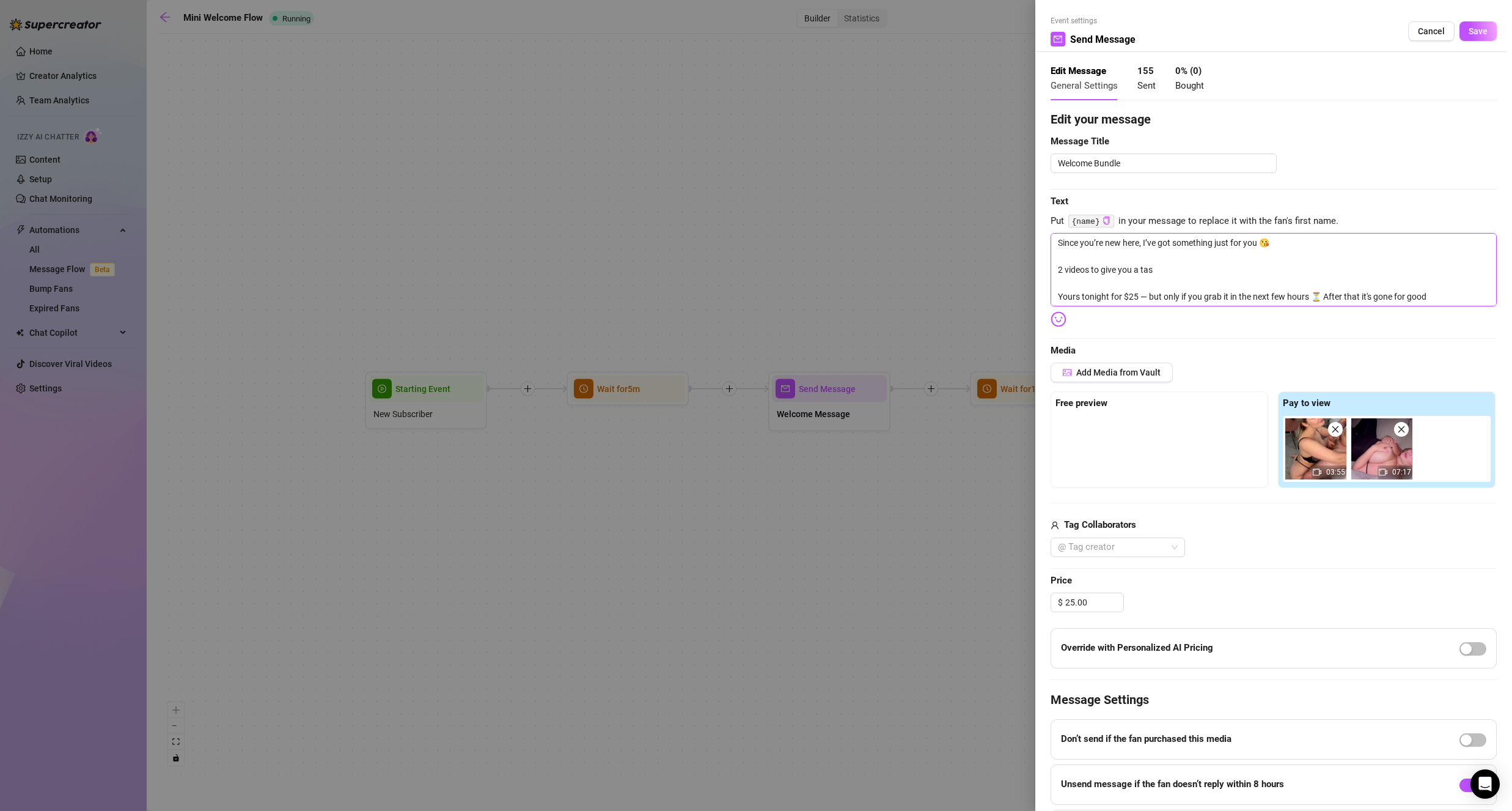
type textarea "Since you’re new here, I’ve got something just for you 😘 2 videos to give you a…"
drag, startPoint x: 1417, startPoint y: 302, endPoint x: 942, endPoint y: 308, distance: 475.0
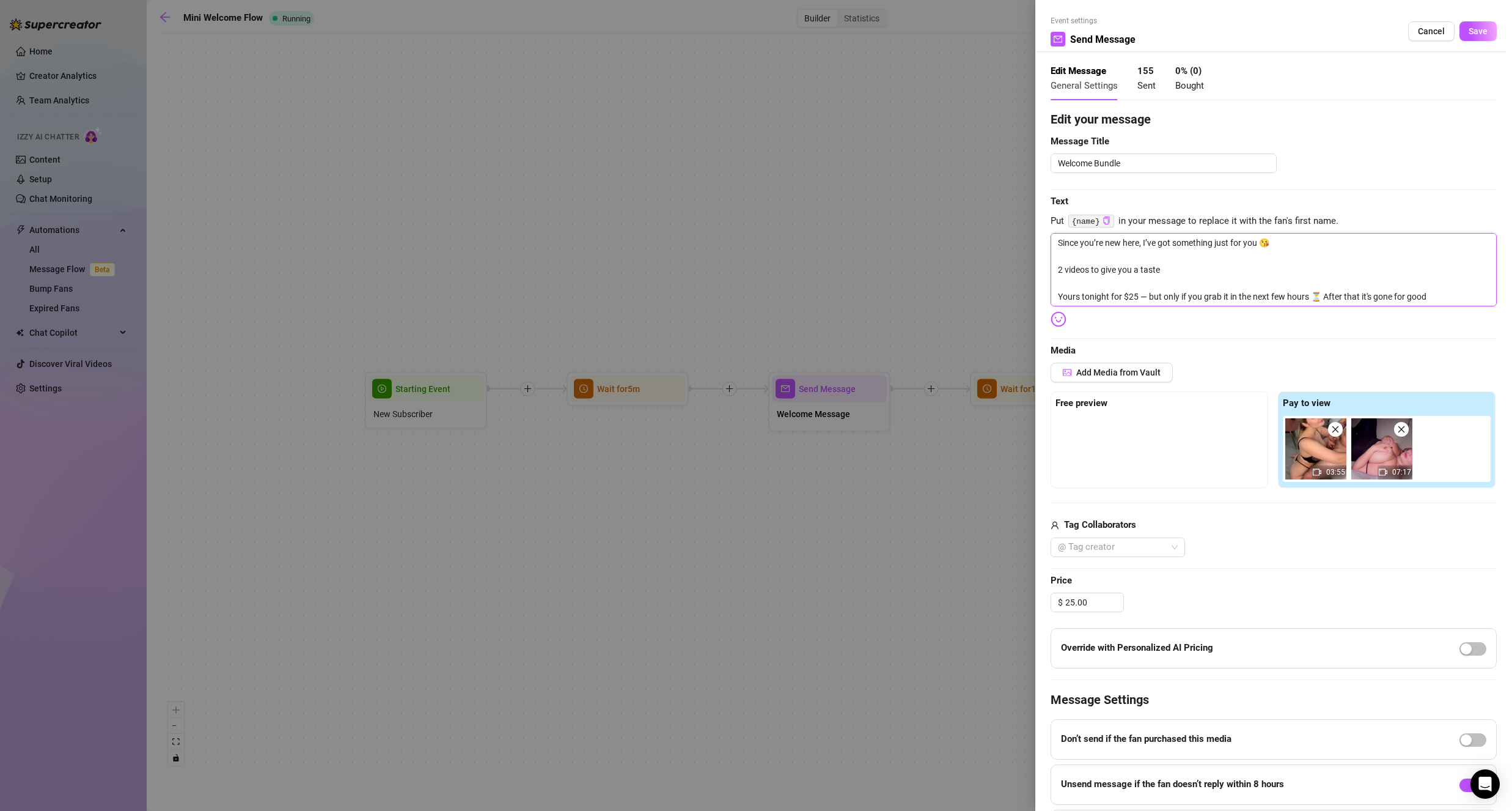
click at [942, 308] on div "Event settings Send Message Cancel Save Edit Message General Settings 155 Sent …" at bounding box center [756, 405] width 1512 height 811
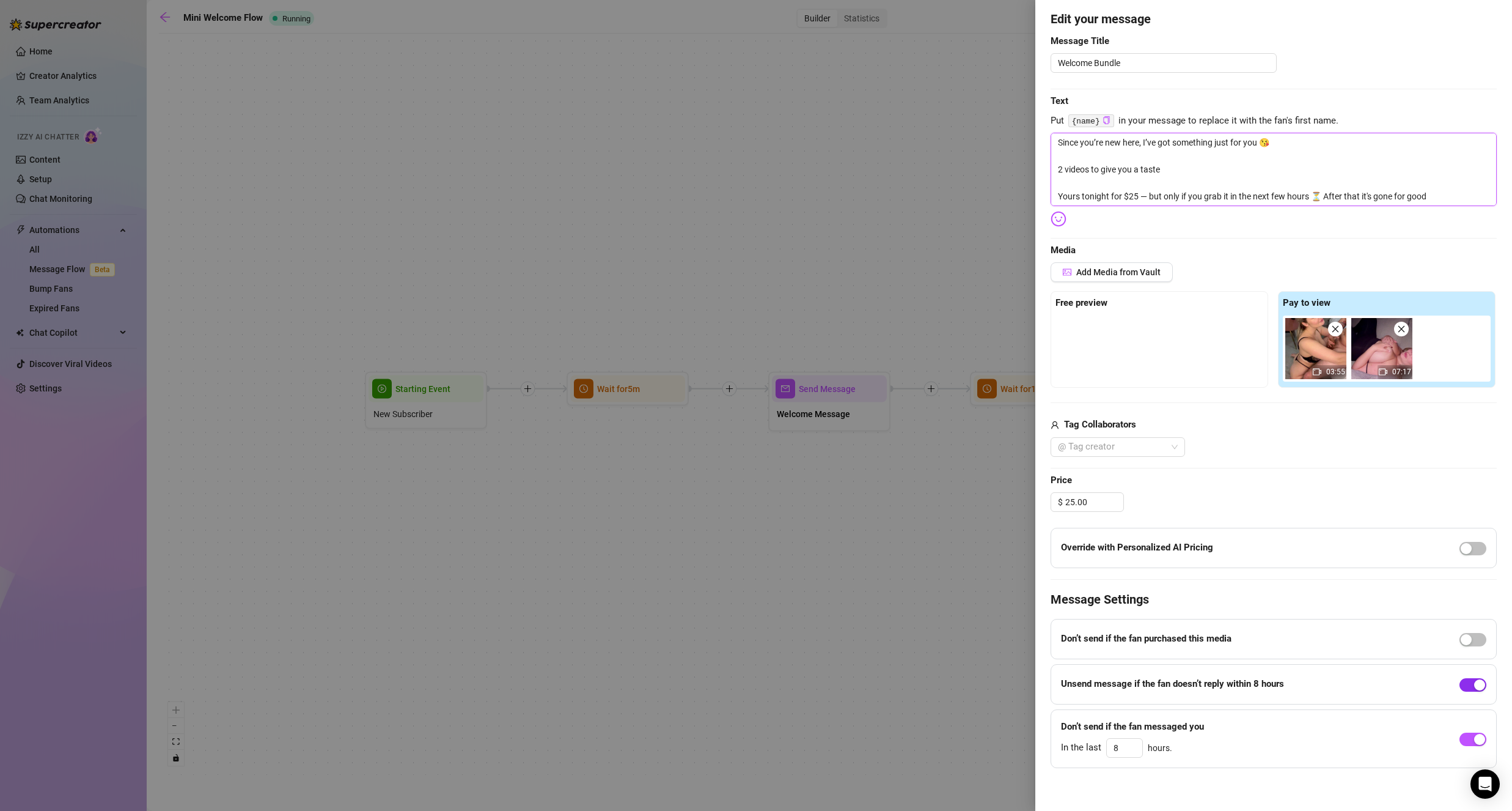
type textarea "Since you’re new here, I’ve got something just for you 😘 2 videos to give you a…"
click at [1474, 682] on div "button" at bounding box center [1479, 684] width 11 height 11
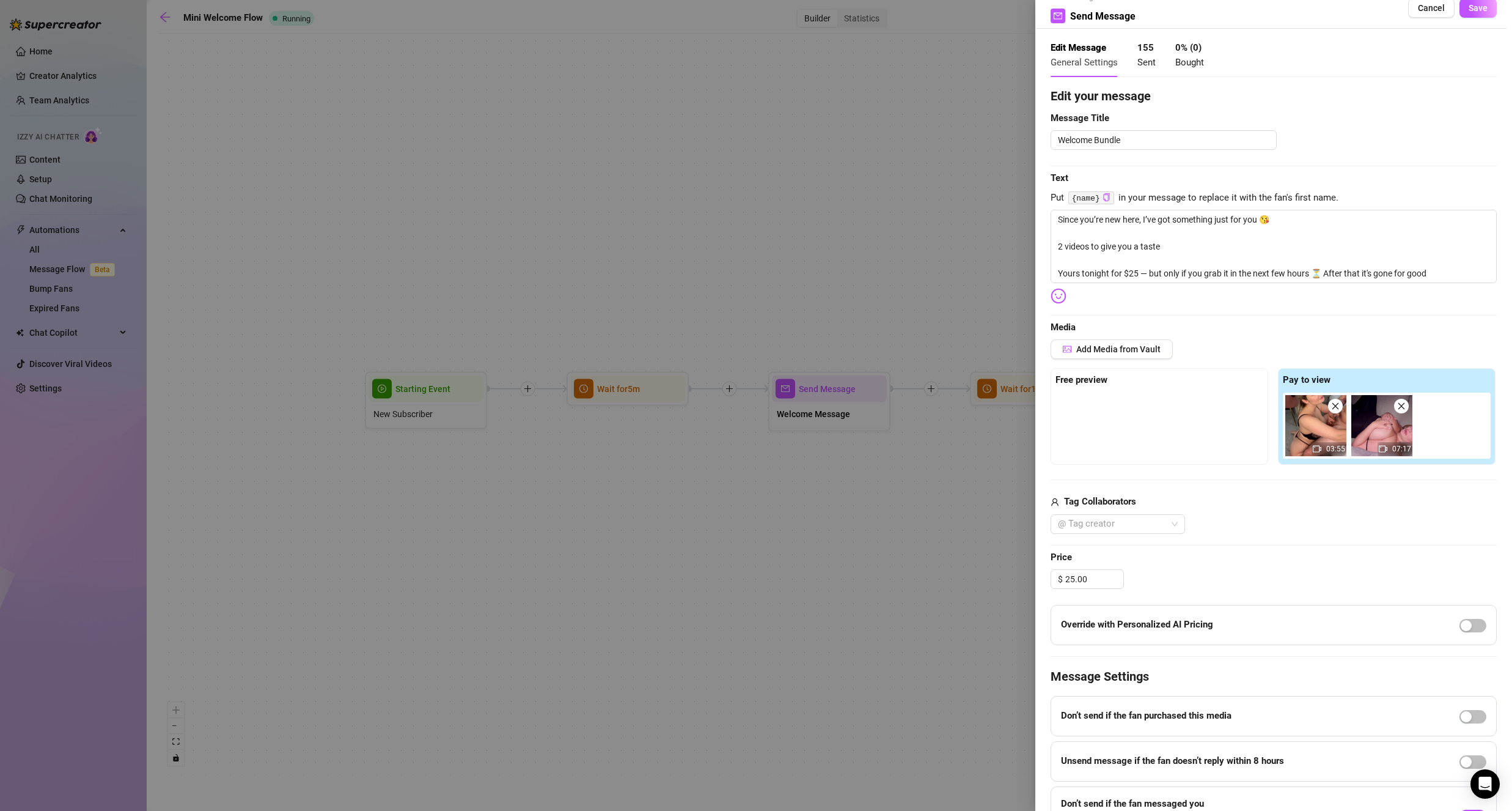
scroll to position [0, 0]
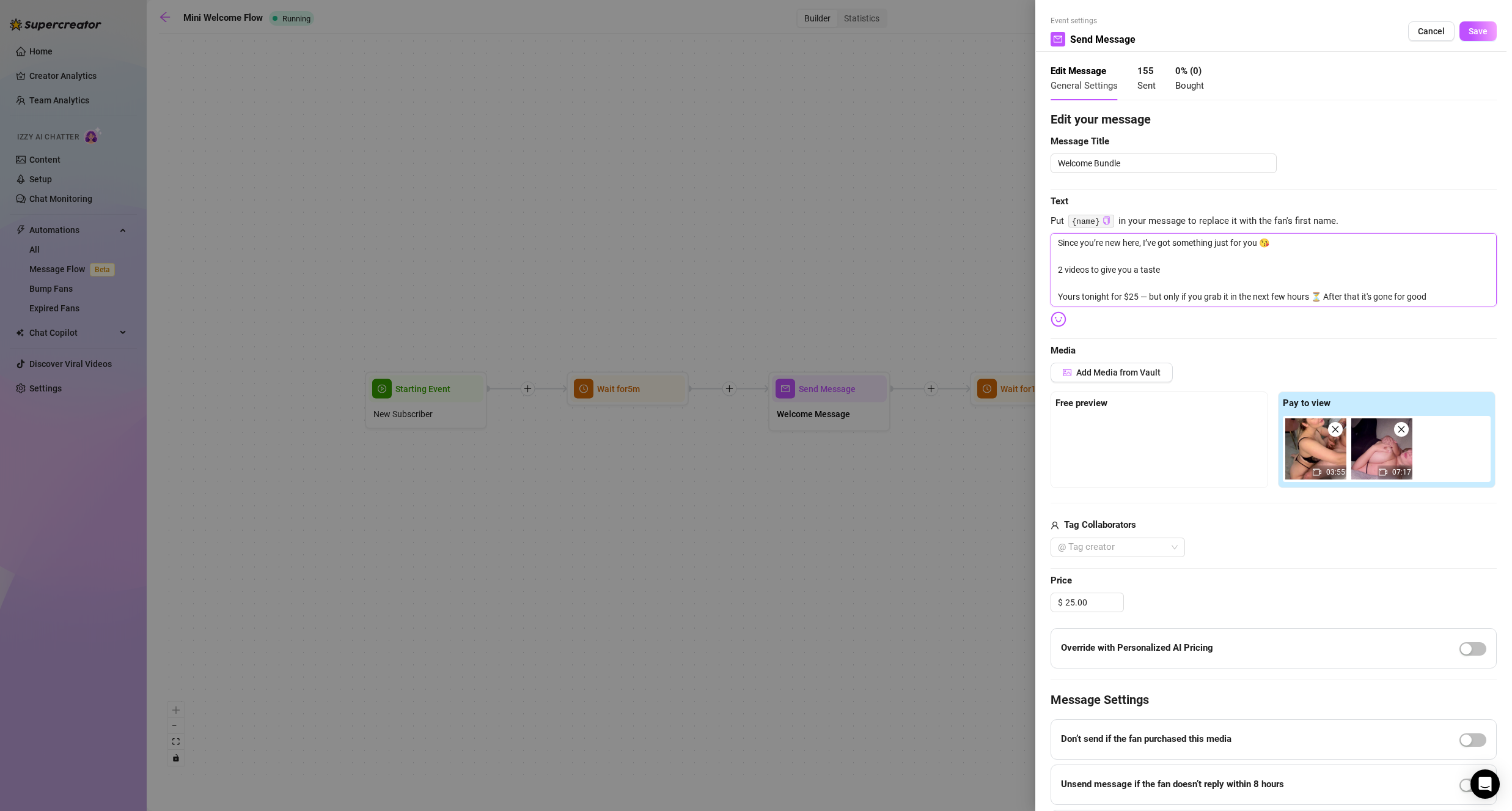
click at [1436, 292] on textarea "Since you’re new here, I’ve got something just for you 😘 2 videos to give you a…" at bounding box center [1273, 269] width 446 height 73
drag, startPoint x: 1457, startPoint y: 292, endPoint x: 961, endPoint y: 313, distance: 496.4
click at [961, 313] on div "Event settings Send Message Cancel Save Edit Message General Settings 155 Sent …" at bounding box center [756, 405] width 1512 height 811
type textarea "Since you’re new here, I’ve got something just for you 😘 2 videos to give you a…"
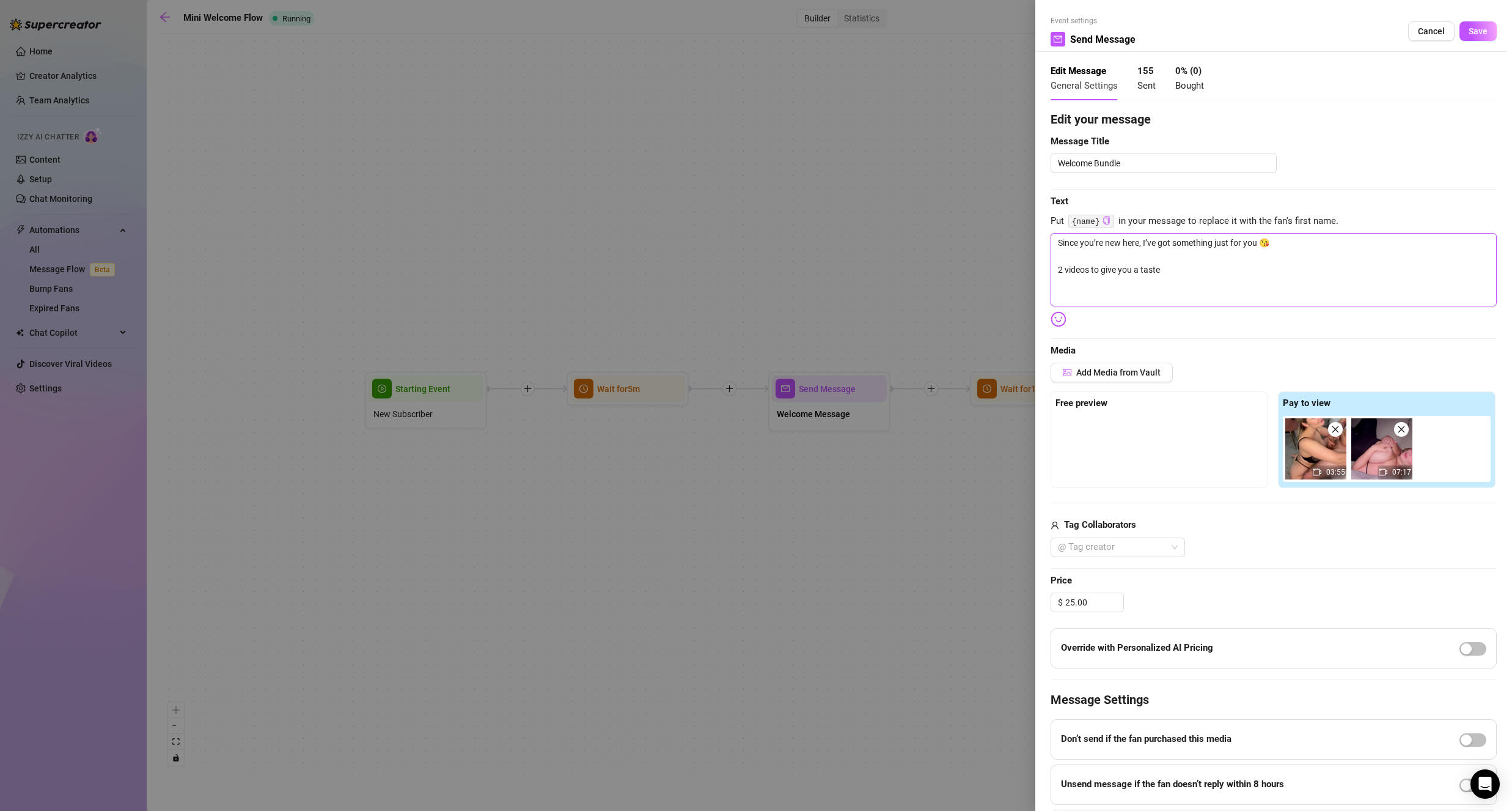
type textarea "Since you’re new here, I’ve got something just for you 😘 2 videos to give you a…"
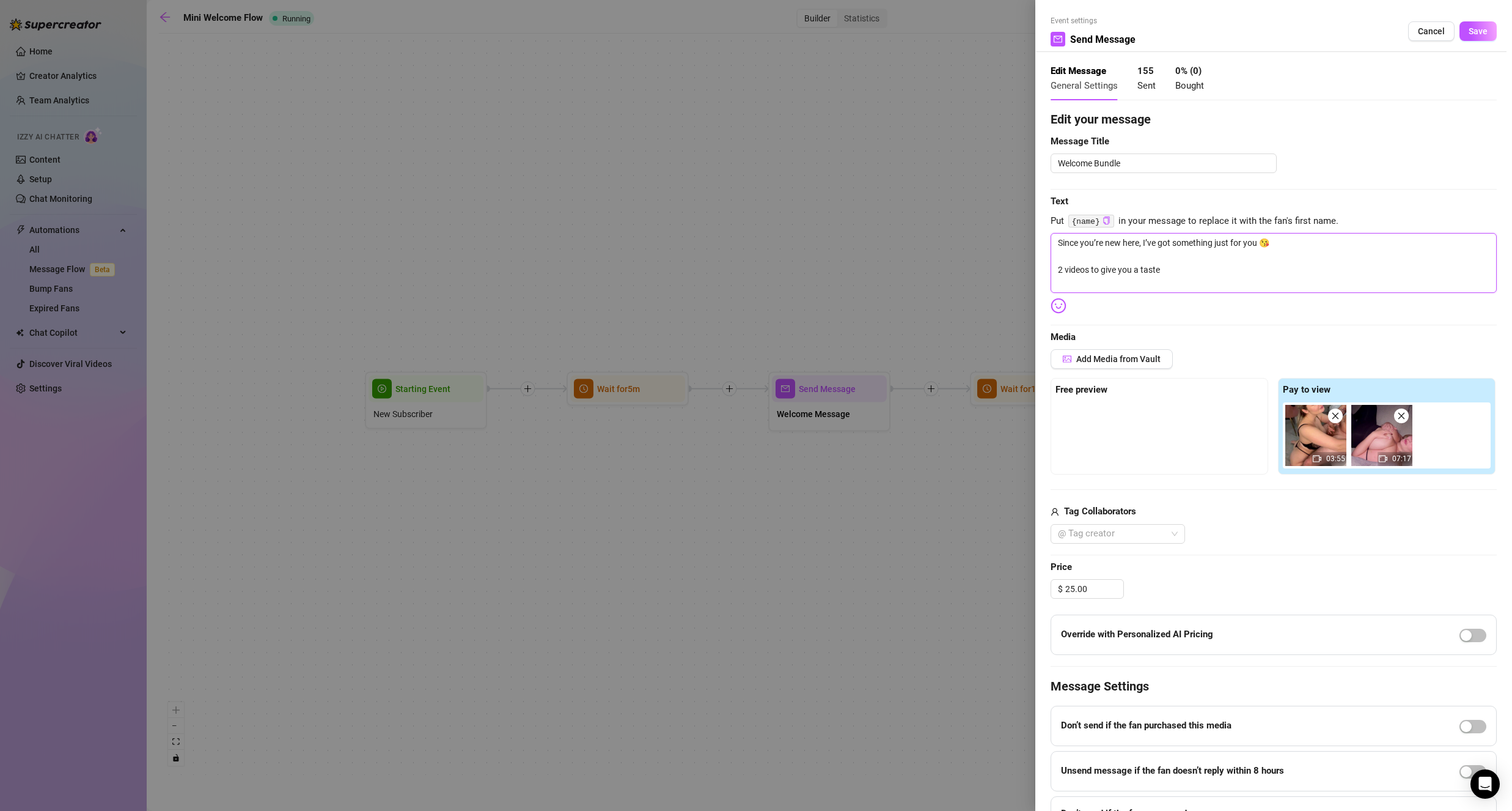
type textarea "Since you’re new here, I’ve got something just for you 😘 2 videos to give you a…"
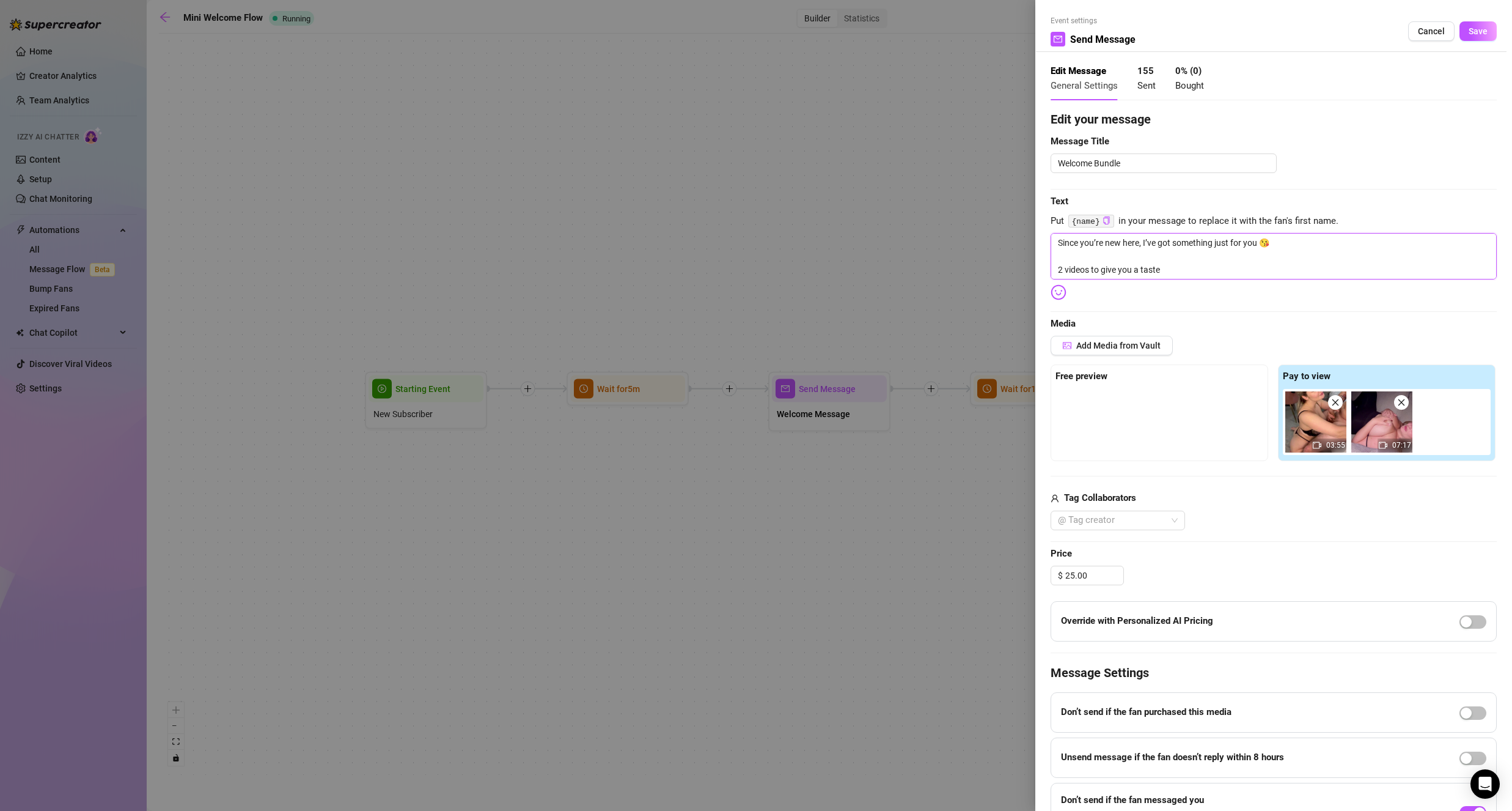
type textarea "Since you’re new here, I’ve got something just for you 😘 2 videos to give you a…"
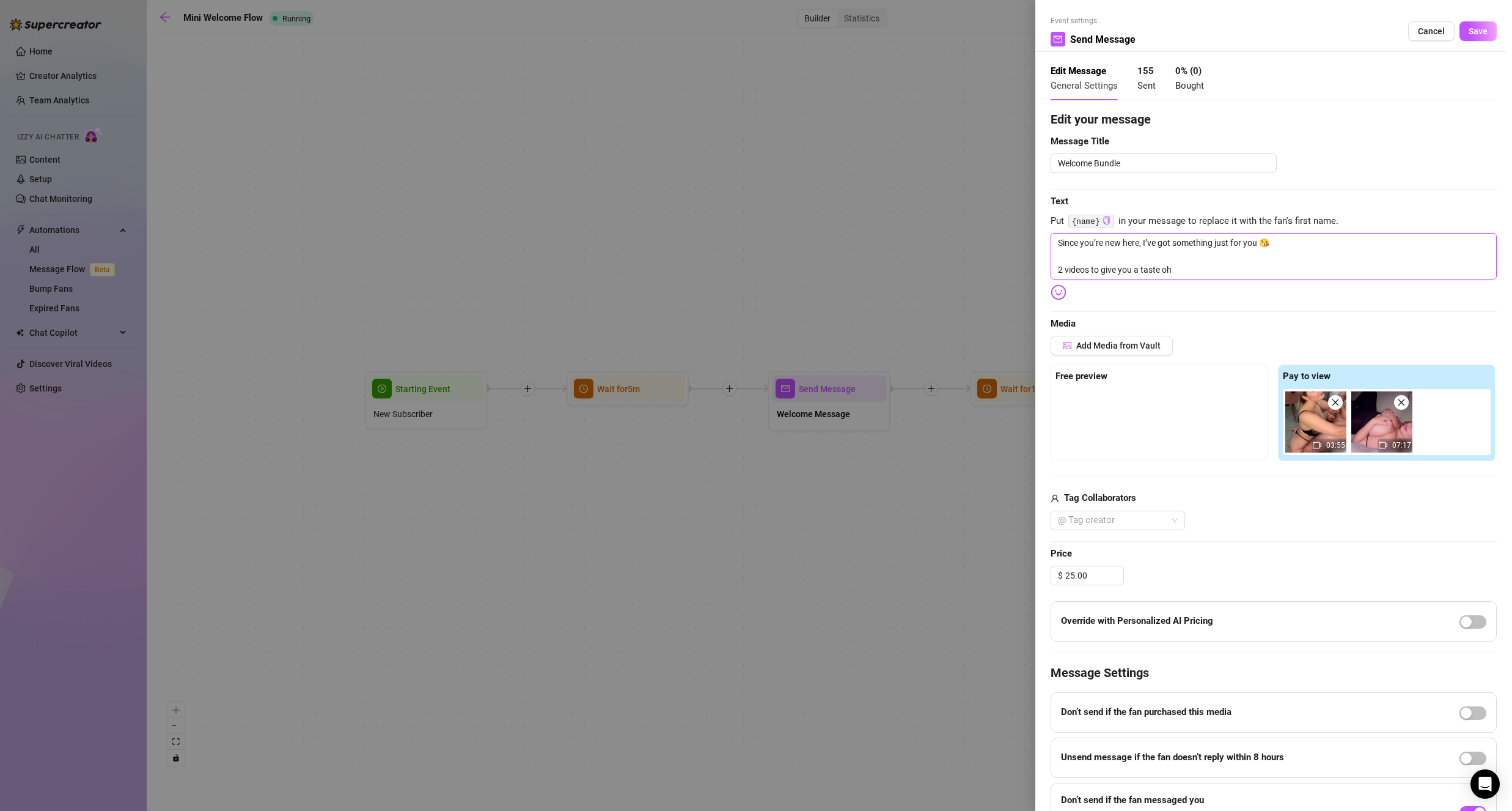
type textarea "Since you’re new here, I’ve got something just for you 😘 2 videos to give you a…"
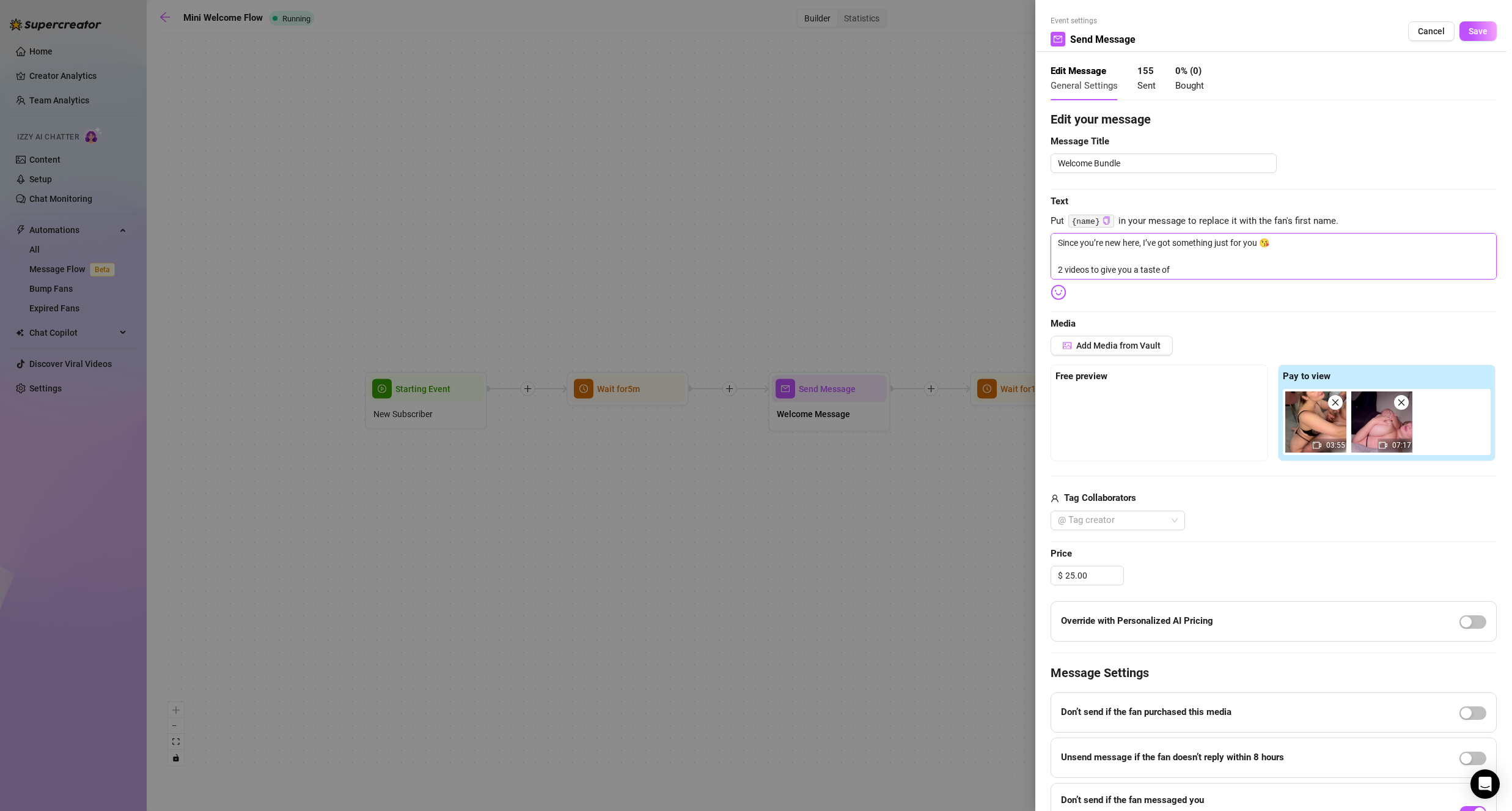
type textarea "Since you’re new here, I’ve got something just for you 😘 2 videos to give you a…"
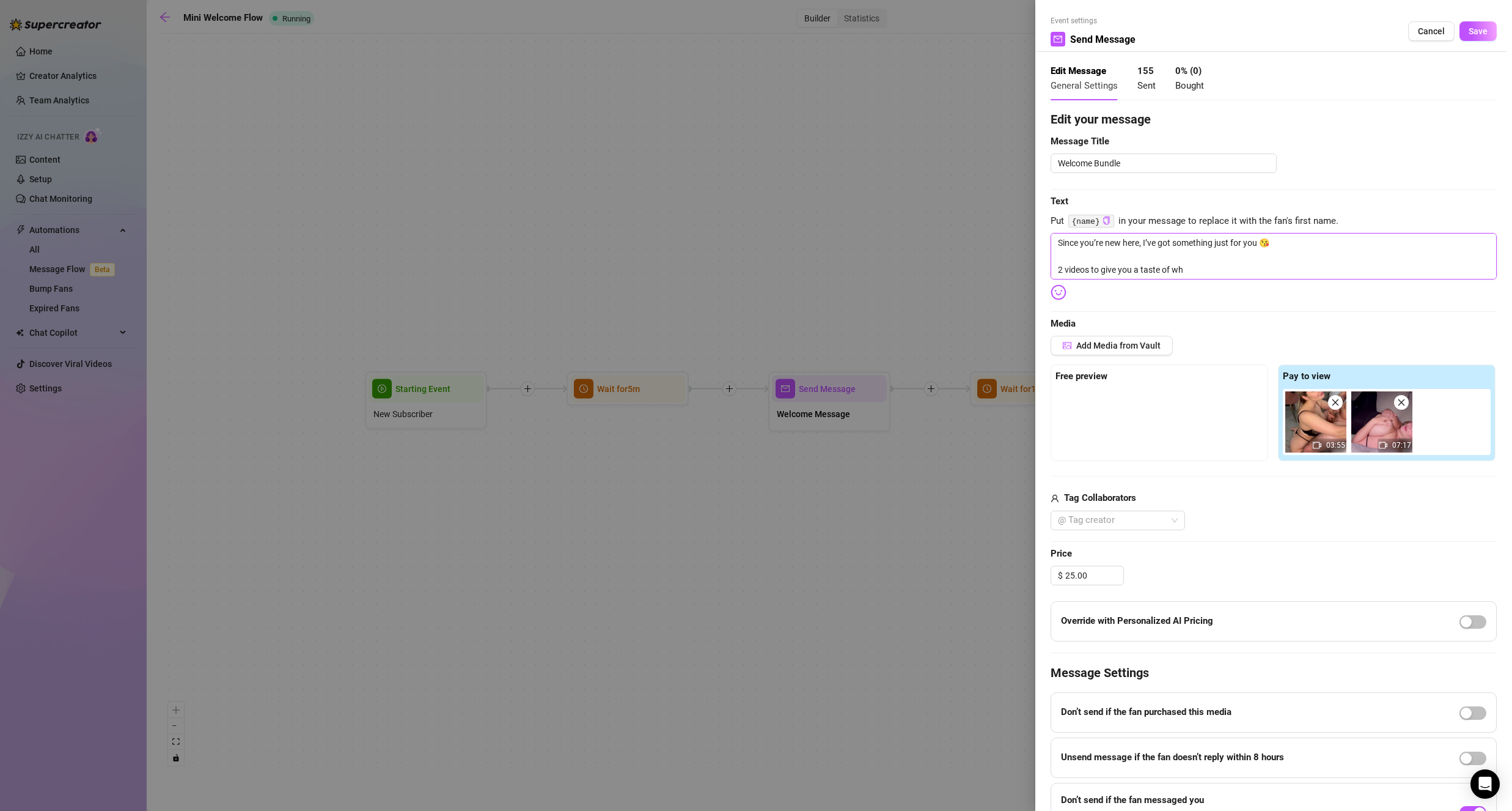
type textarea "Since you’re new here, I’ve got something just for you 😘 2 videos to give you a…"
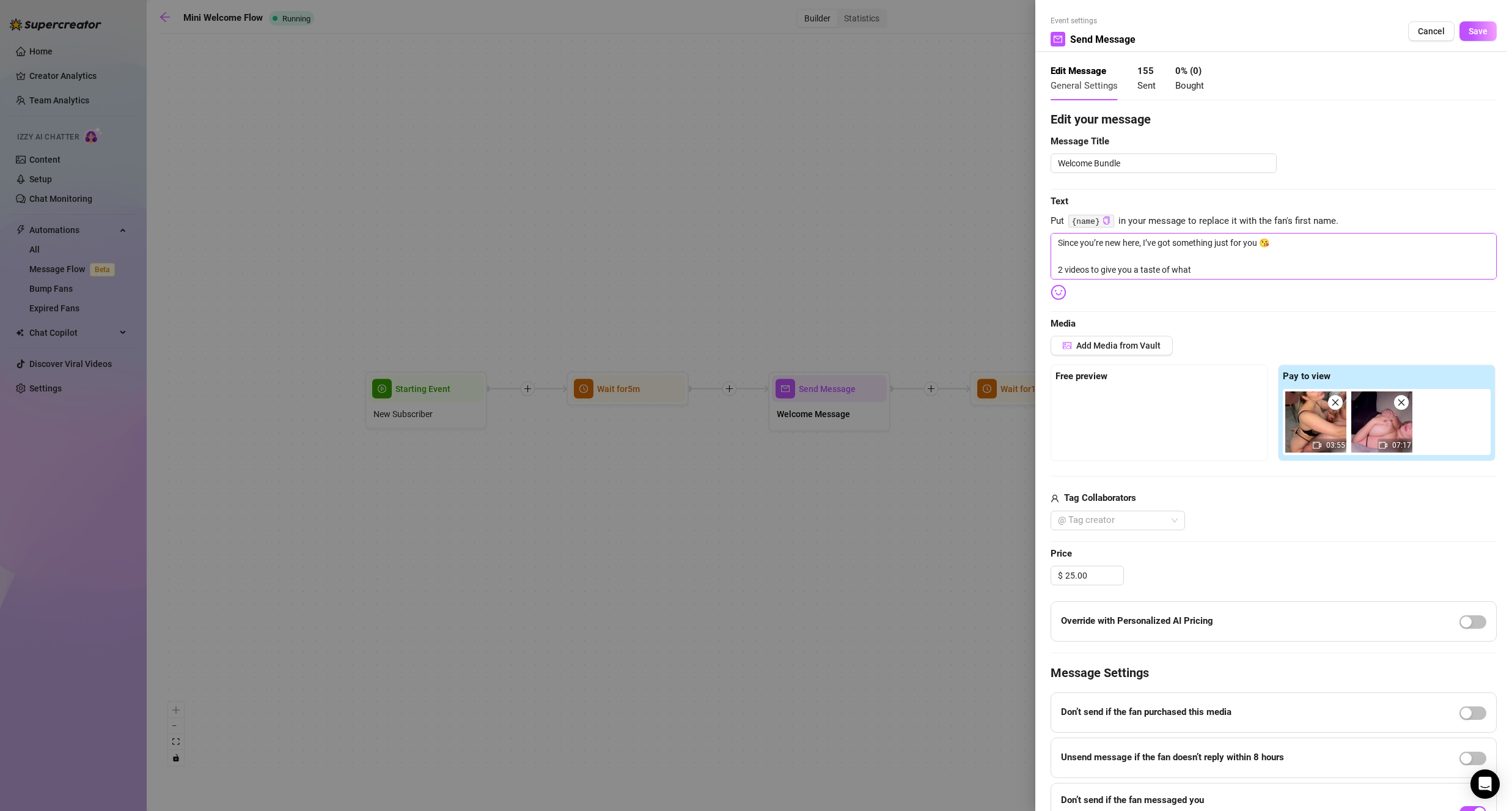
type textarea "Since you’re new here, I’ve got something just for you 😘 2 videos to give you a…"
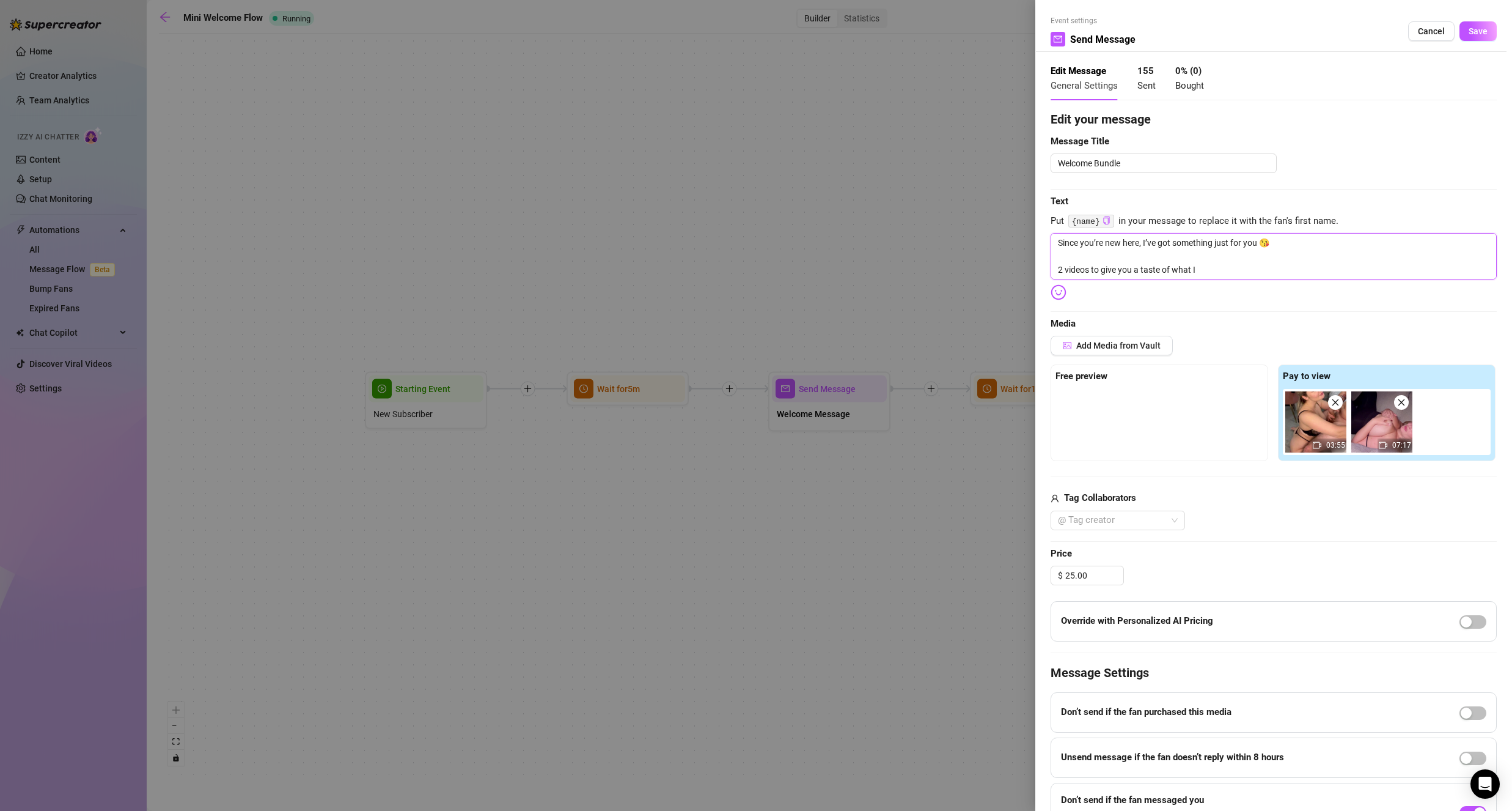
type textarea "Since you’re new here, I’ve got something just for you 😘 2 videos to give you a…"
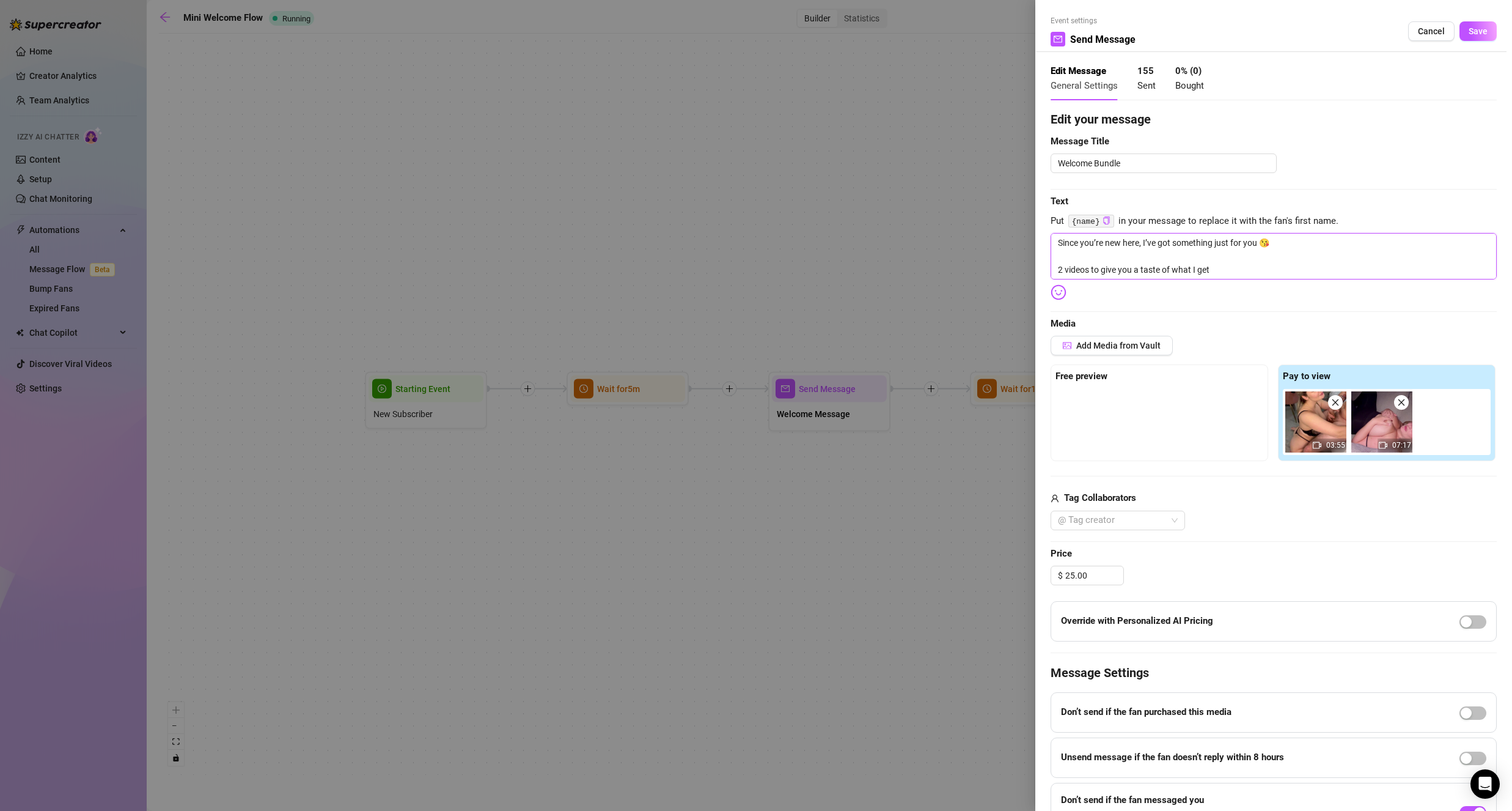
type textarea "Since you’re new here, I’ve got something just for you 😘 2 videos to give you a…"
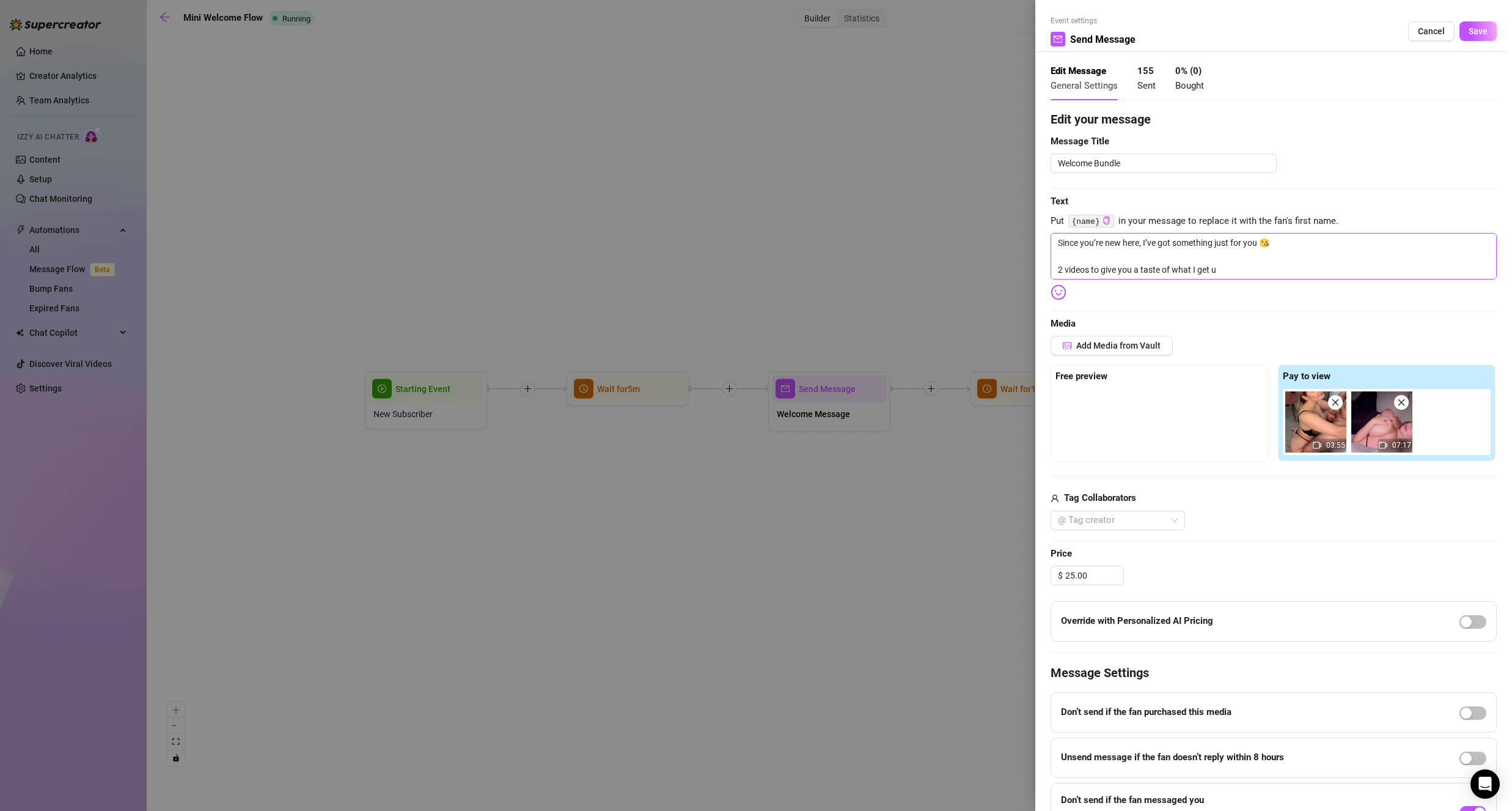
type textarea "Since you’re new here, I’ve got something just for you 😘 2 videos to give you a…"
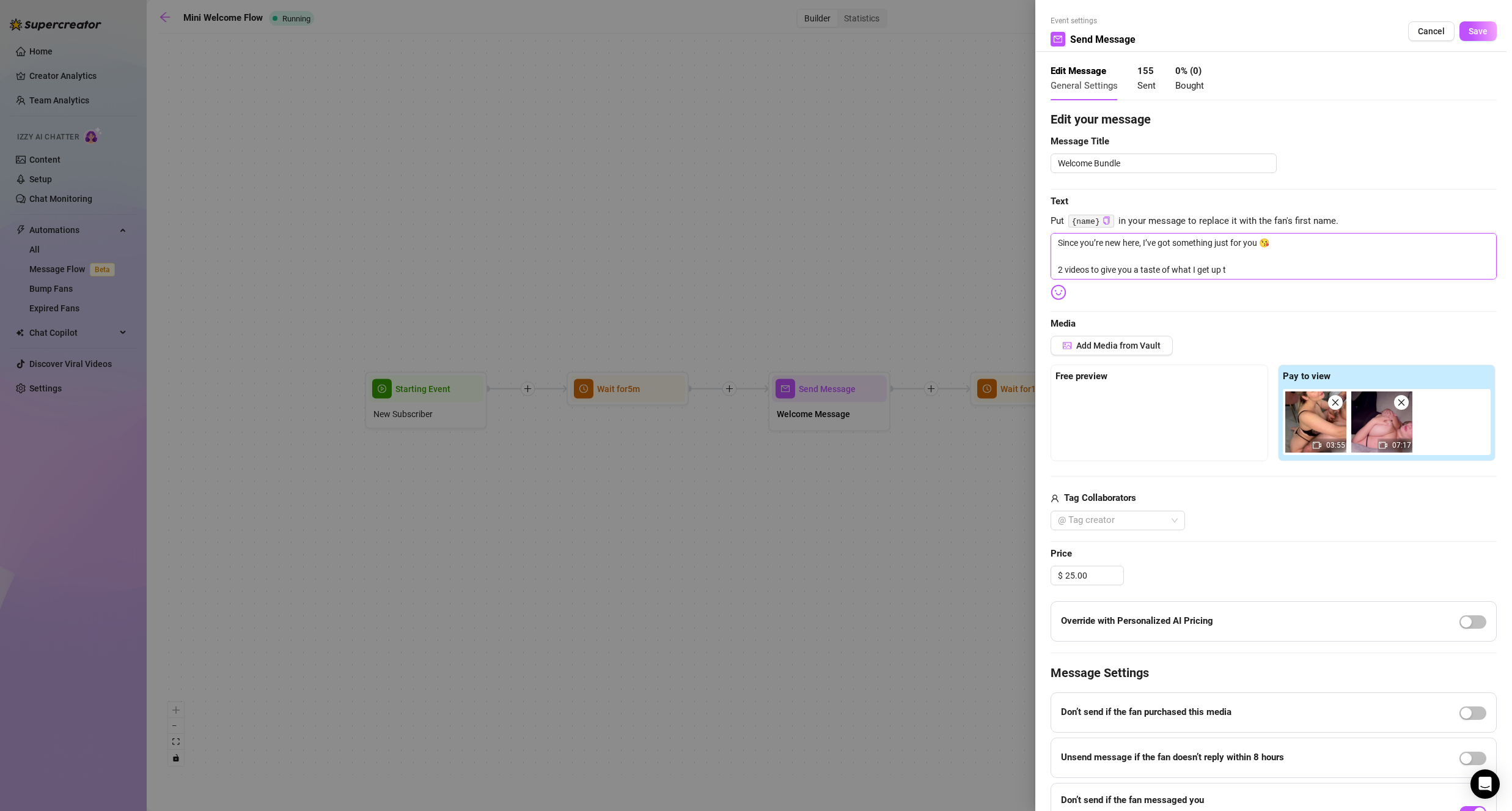
type textarea "Since you’re new here, I’ve got something just for you 😘 2 videos to give you a…"
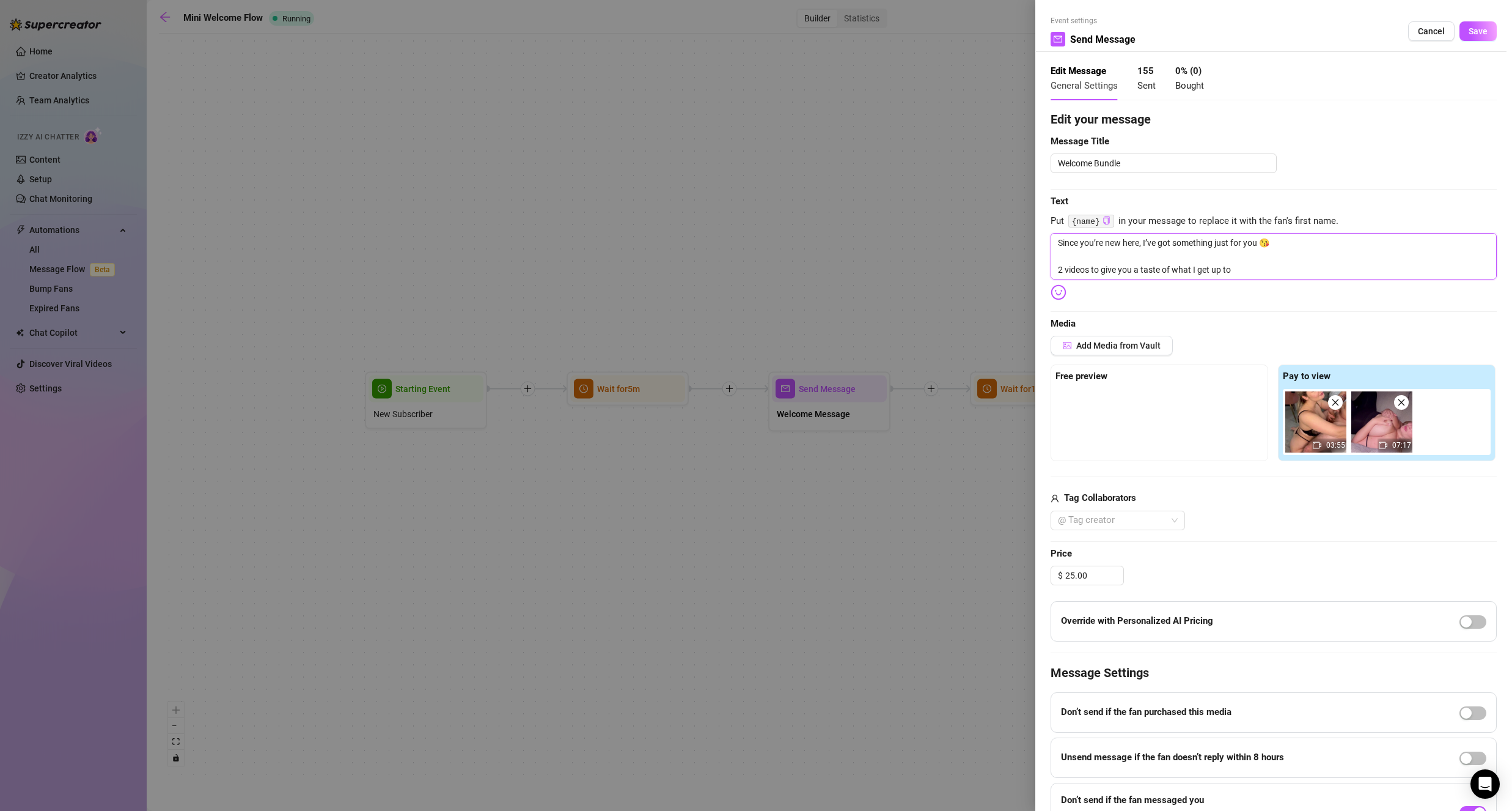
type textarea "Since you’re new here, I’ve got something just for you 😘 2 videos to give you a…"
click at [1257, 266] on textarea "Since you’re new here, I’ve got something just for you 😘 2 videos to give you a…" at bounding box center [1273, 255] width 446 height 46
type textarea "Since you’re new here, I’ve got something just for you 😘 2 videos to give you a…"
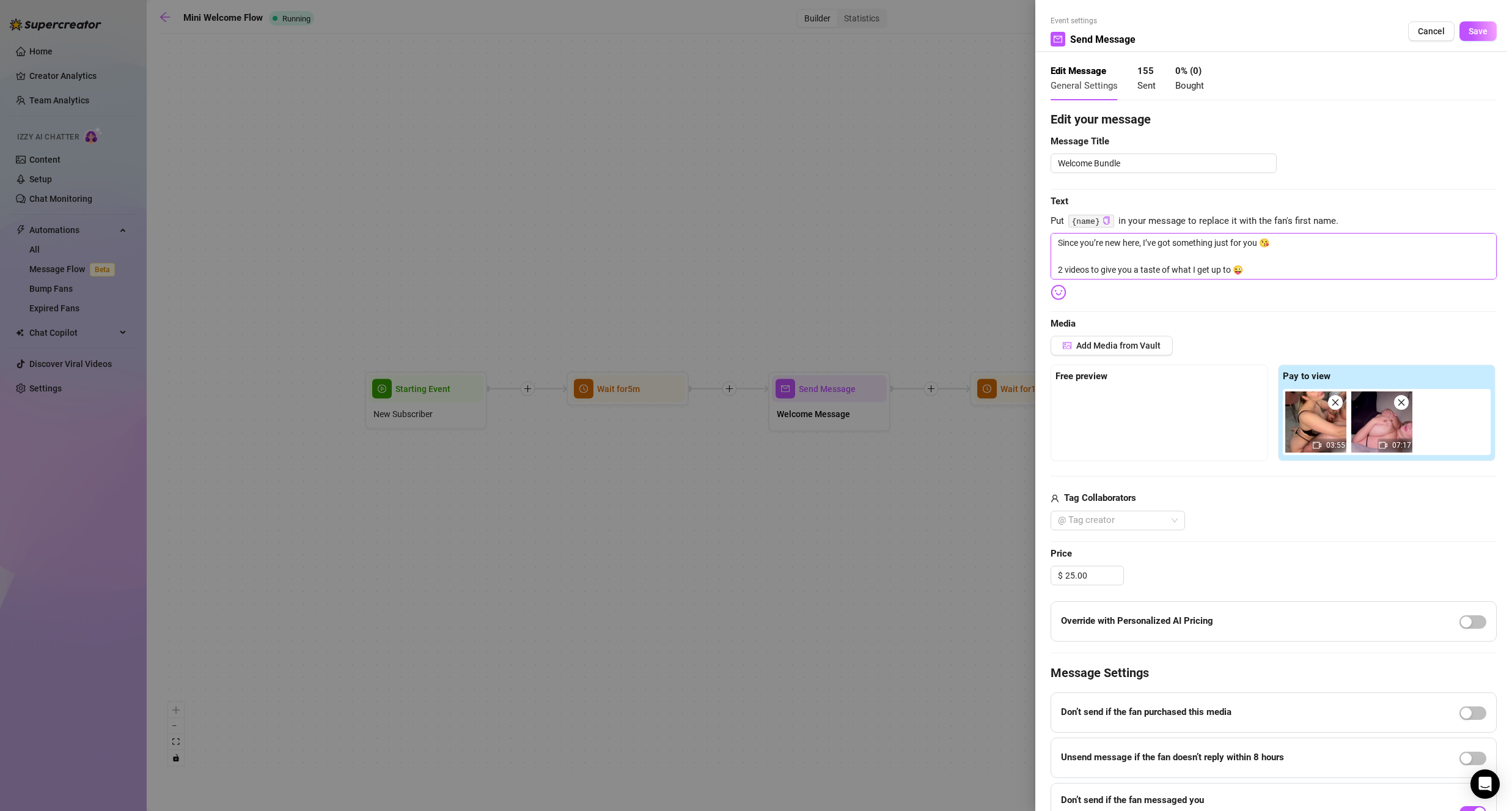
type textarea "Since you’re new here, I’ve got something just for you 😘 2 videos to give you a…"
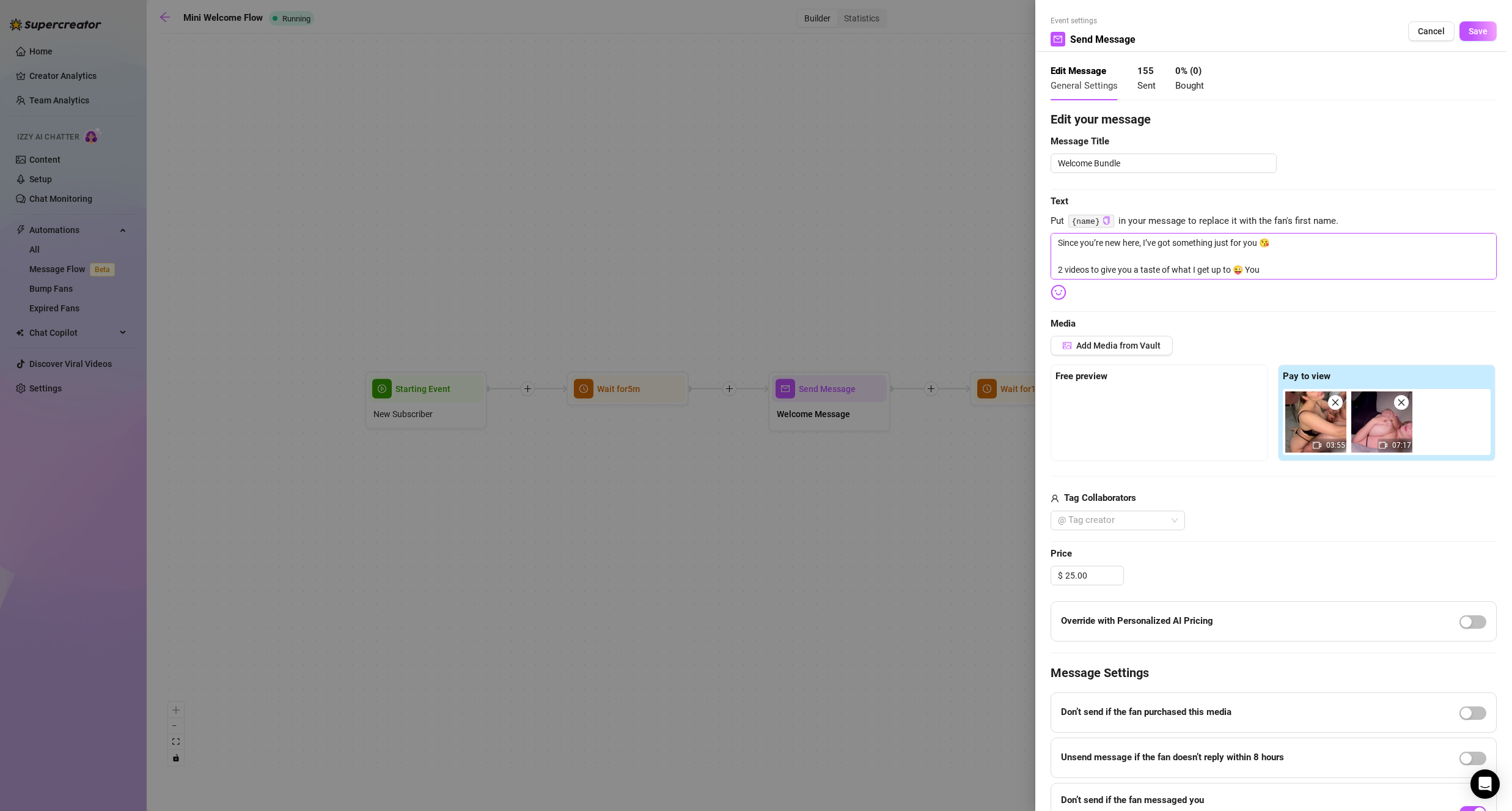
type textarea "Since you’re new here, I’ve got something just for you 😘 2 videos to give you a…"
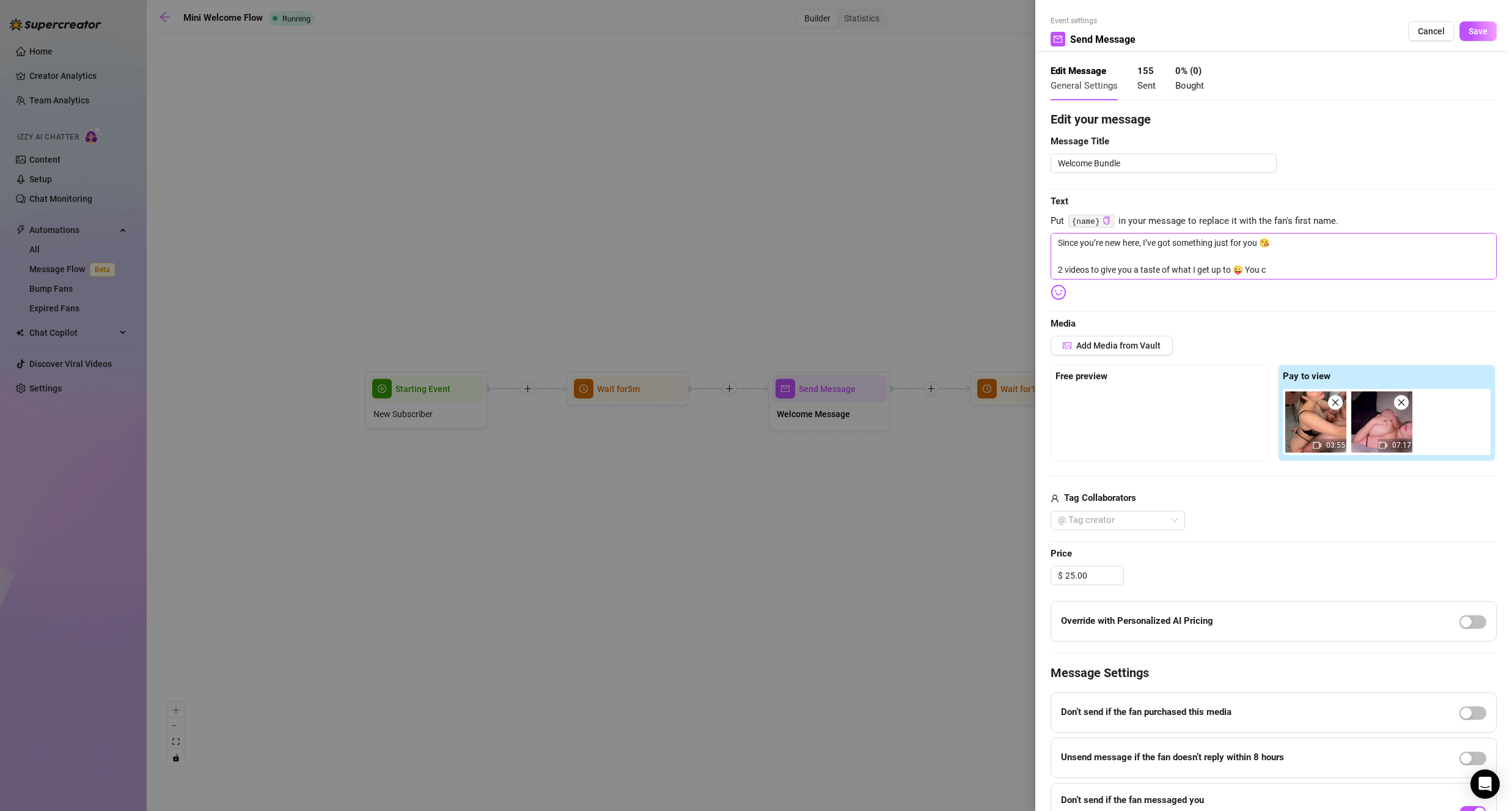
type textarea "Since you’re new here, I’ve got something just for you 😘 2 videos to give you a…"
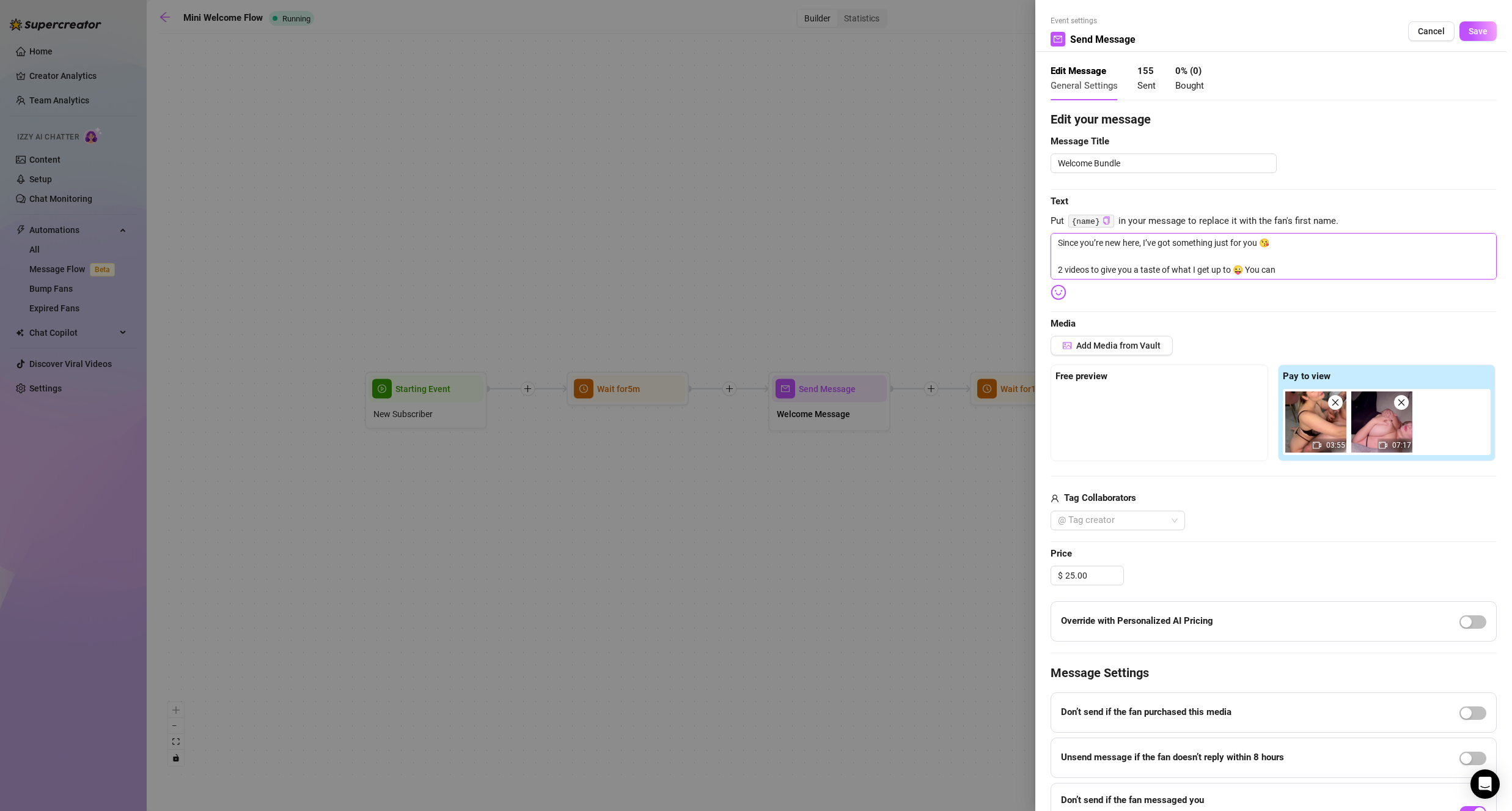
type textarea "Since you’re new here, I’ve got something just for you 😘 2 videos to give you a…"
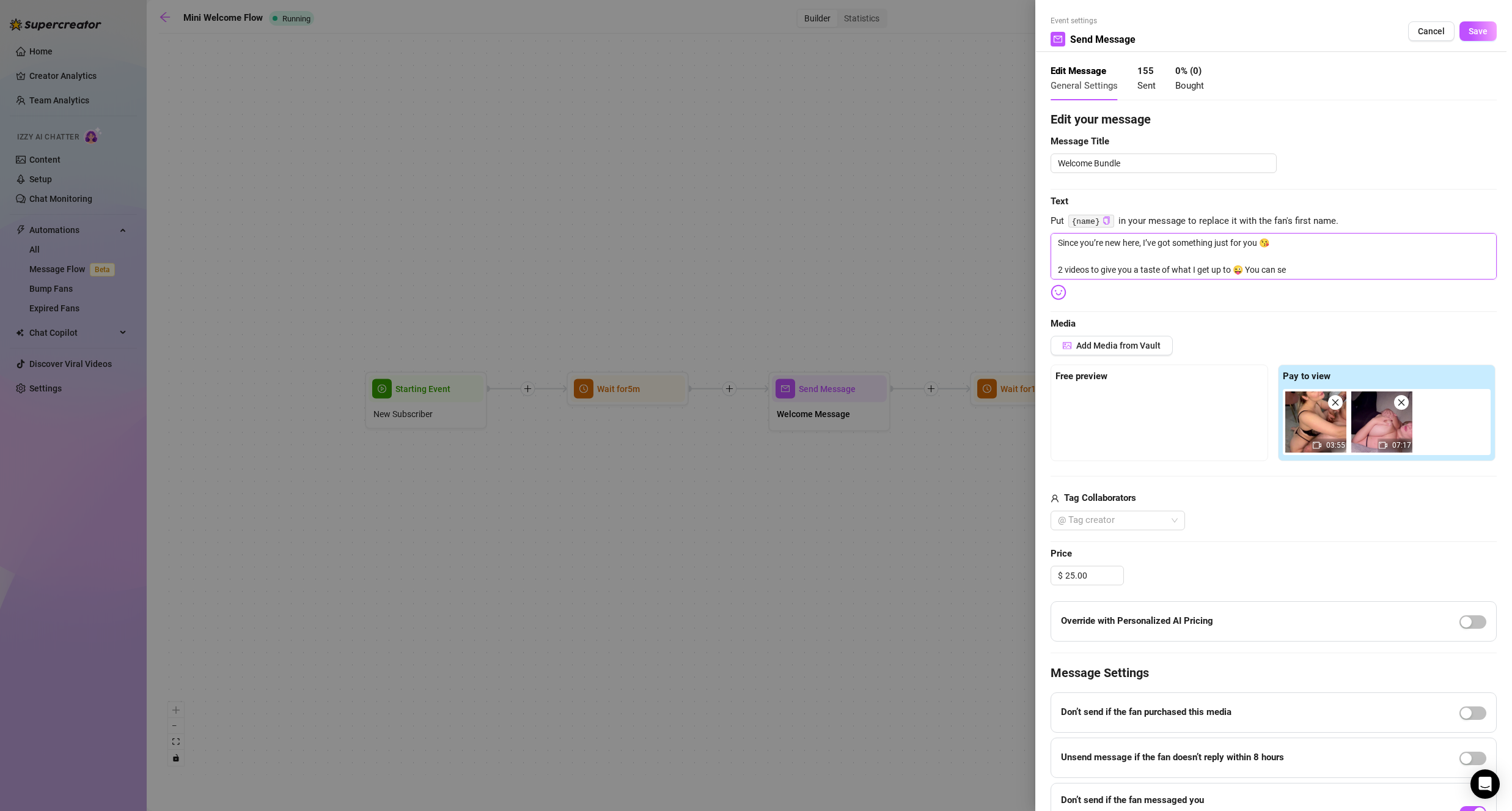
type textarea "Since you’re new here, I’ve got something just for you 😘 2 videos to give you a…"
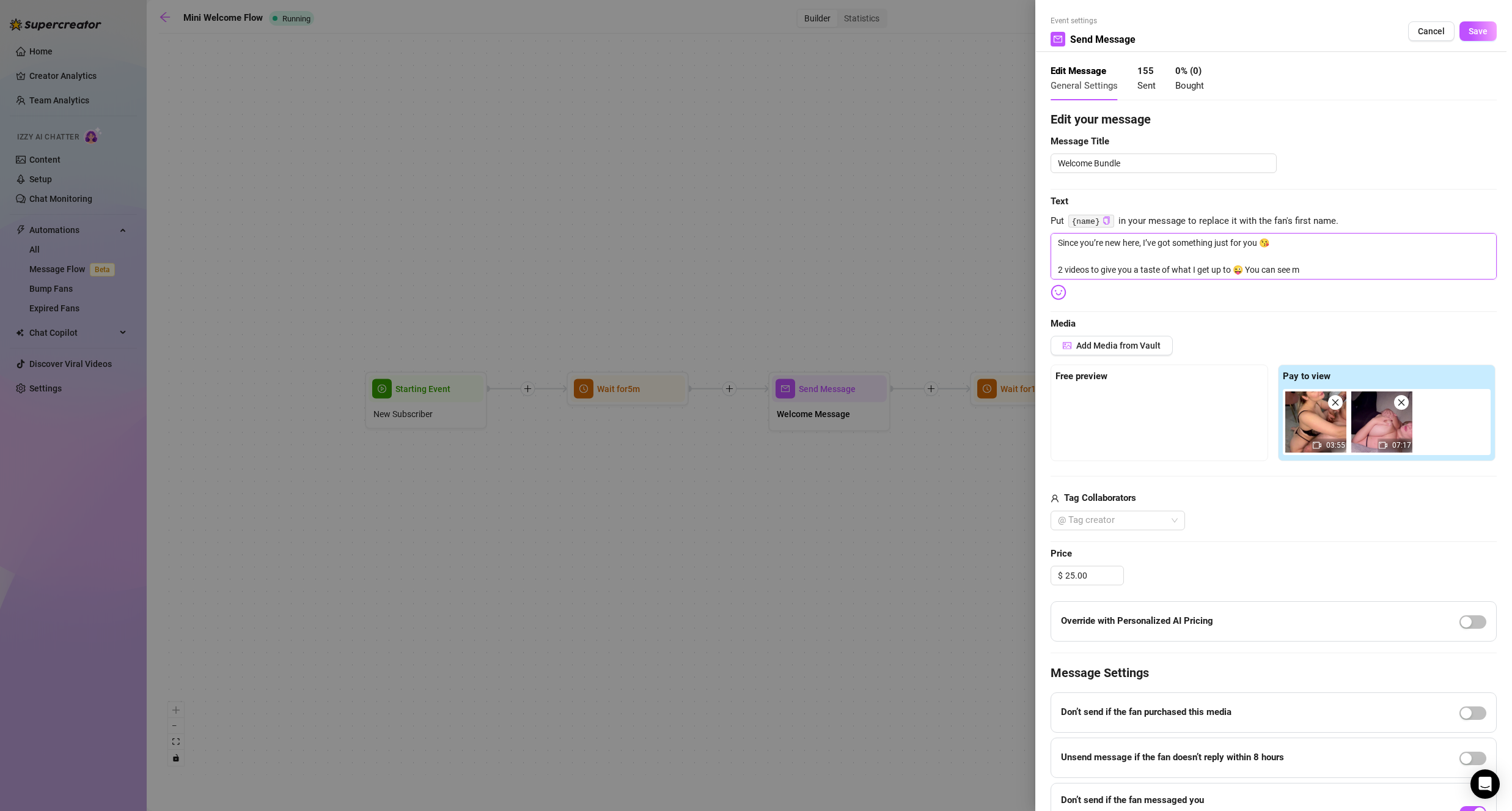
type textarea "Since you’re new here, I’ve got something just for you 😘 2 videos to give you a…"
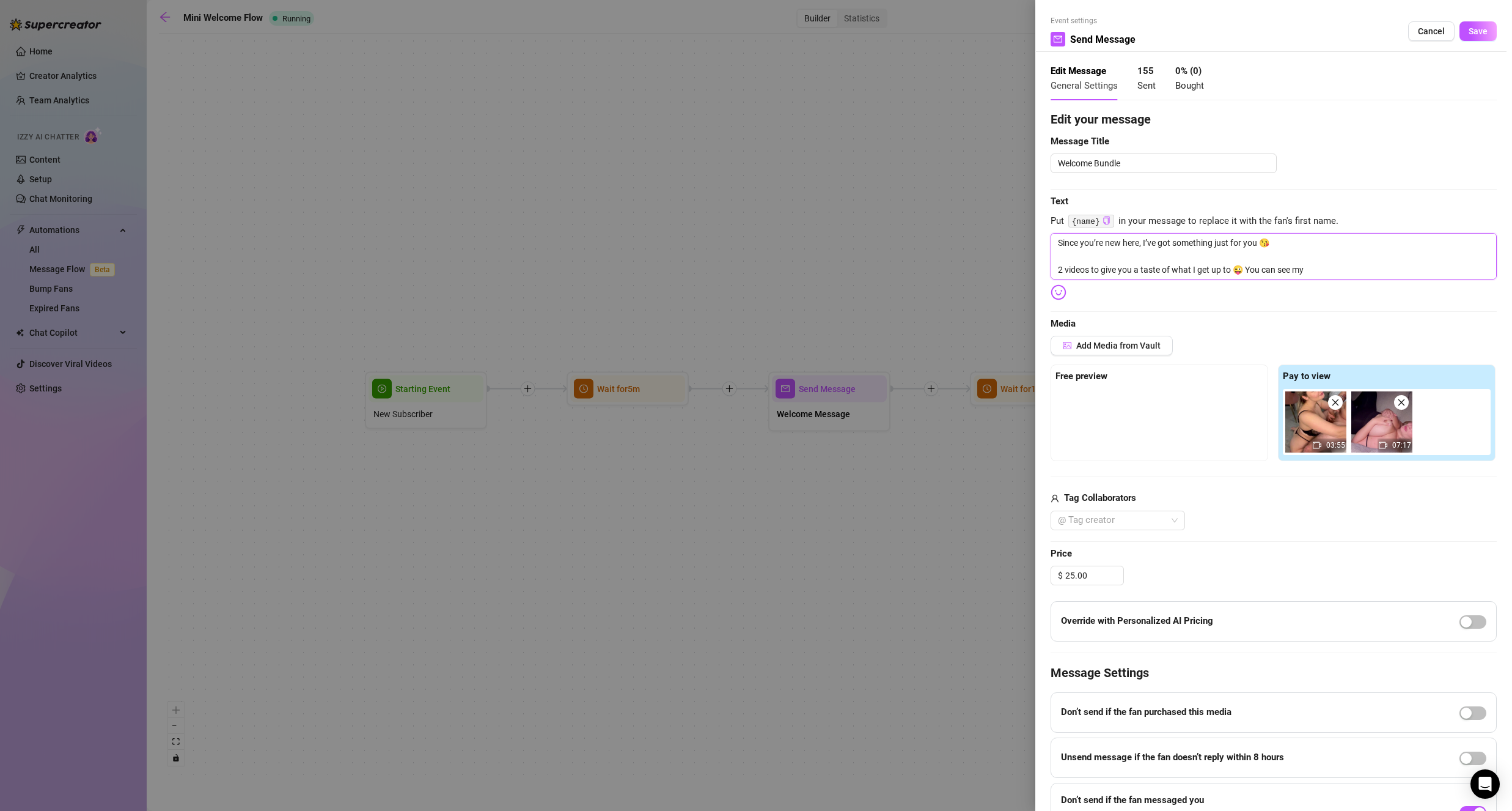
type textarea "Since you’re new here, I’ve got something just for you 😘 2 videos to give you a…"
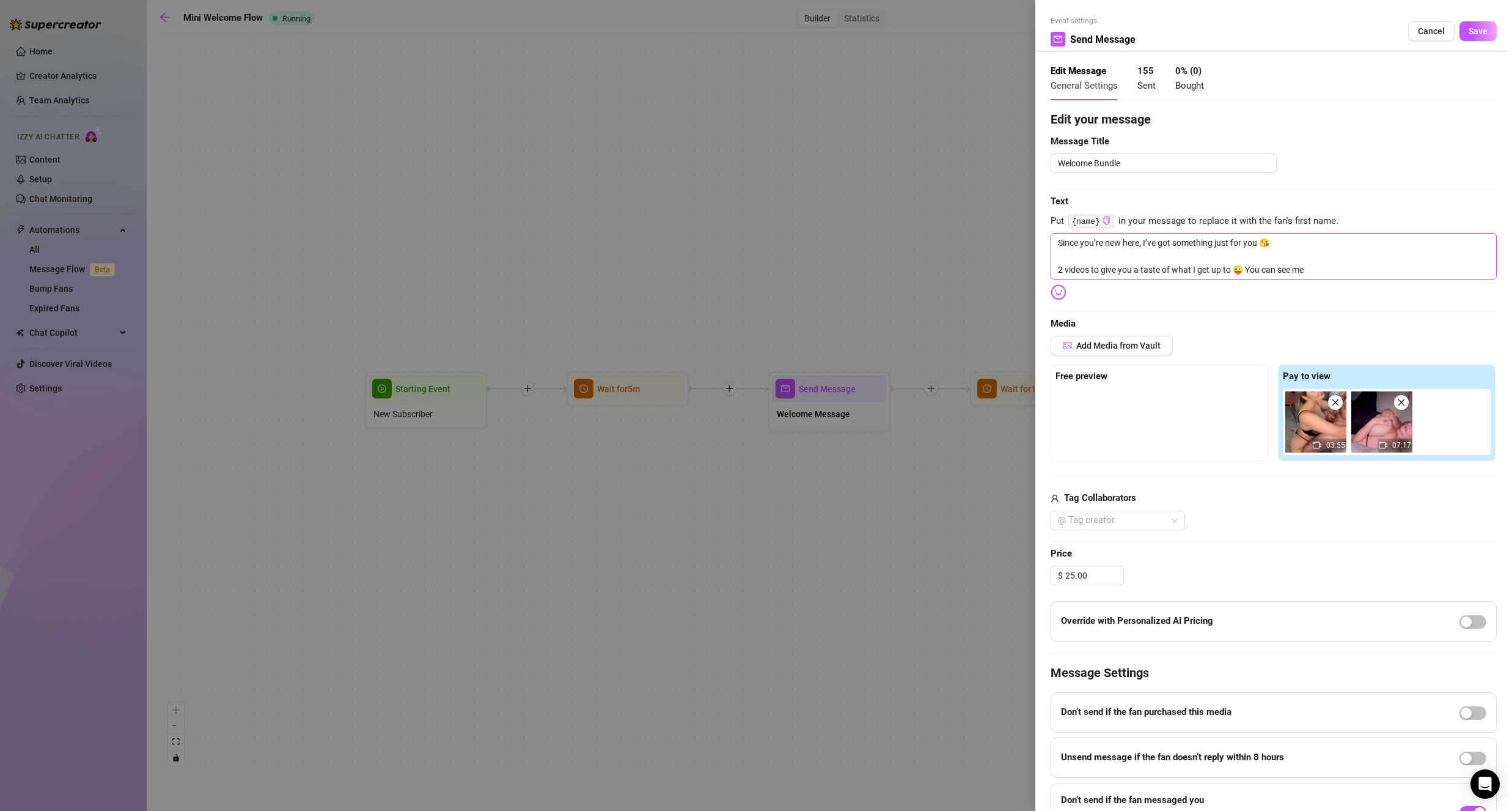
type textarea "Since you’re new here, I’ve got something just for you 😘 2 videos to give you a…"
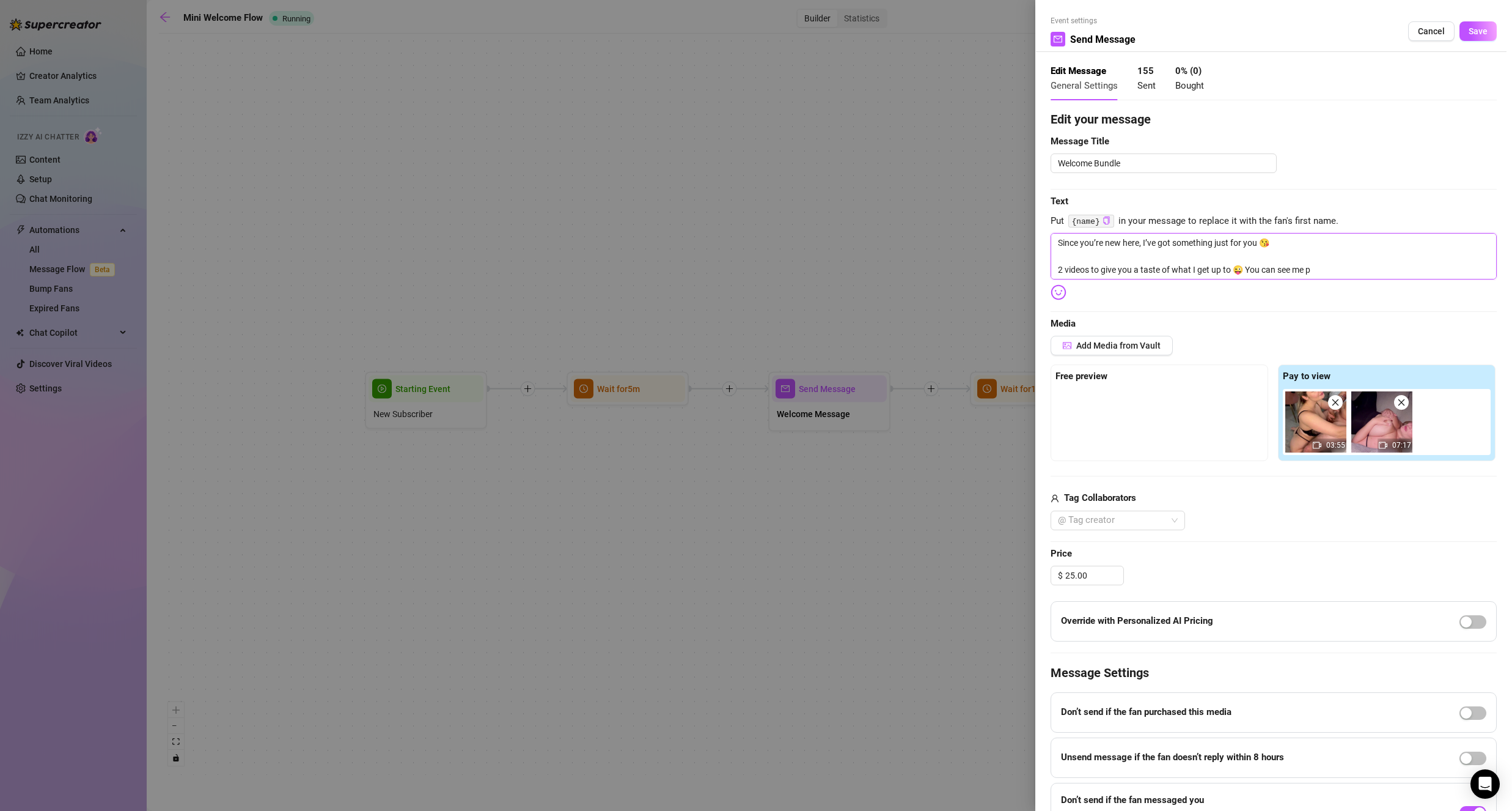
type textarea "Since you’re new here, I’ve got something just for you 😘 2 videos to give you a…"
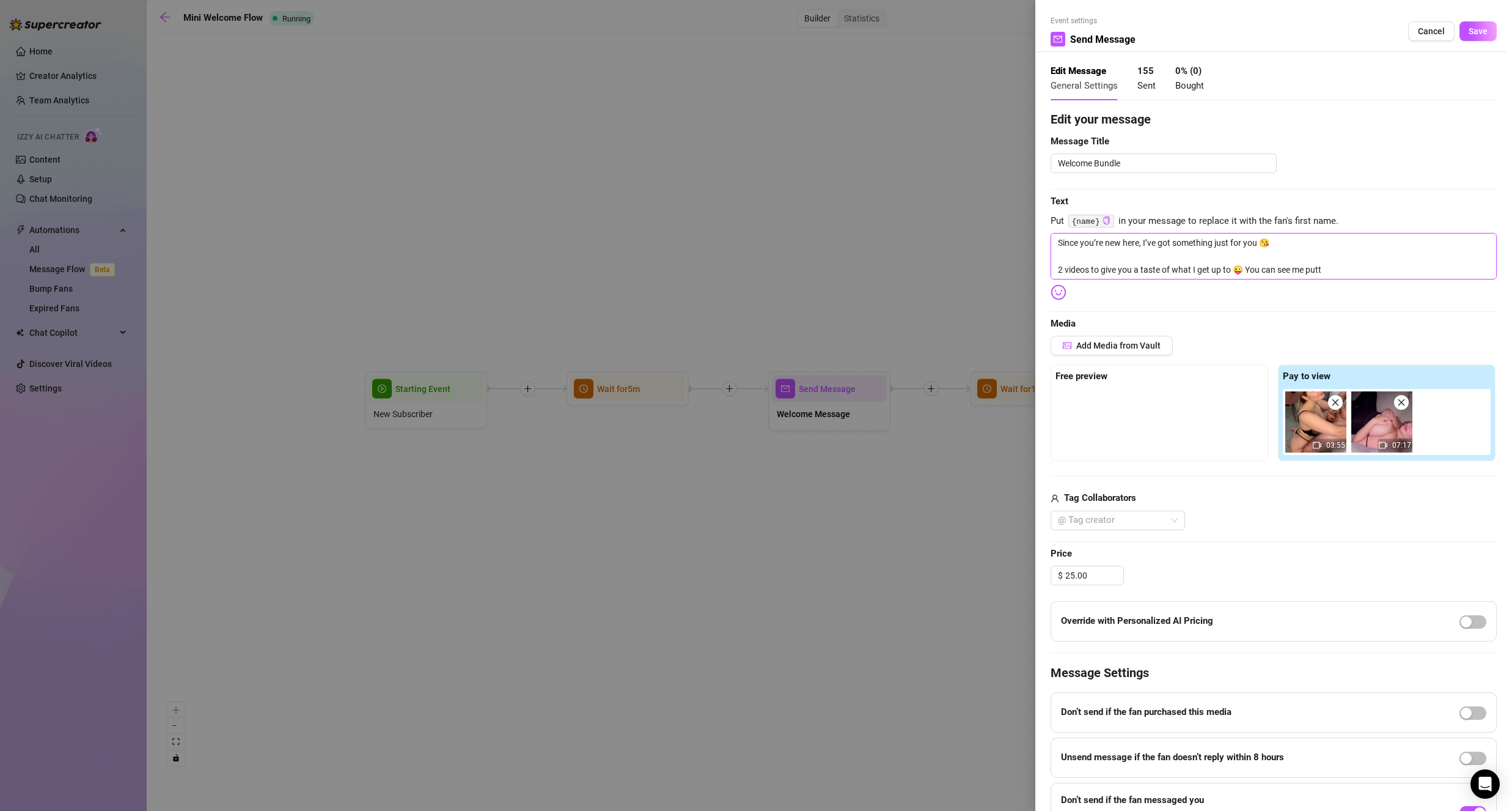
type textarea "Since you’re new here, I’ve got something just for you 😘 2 videos to give you a…"
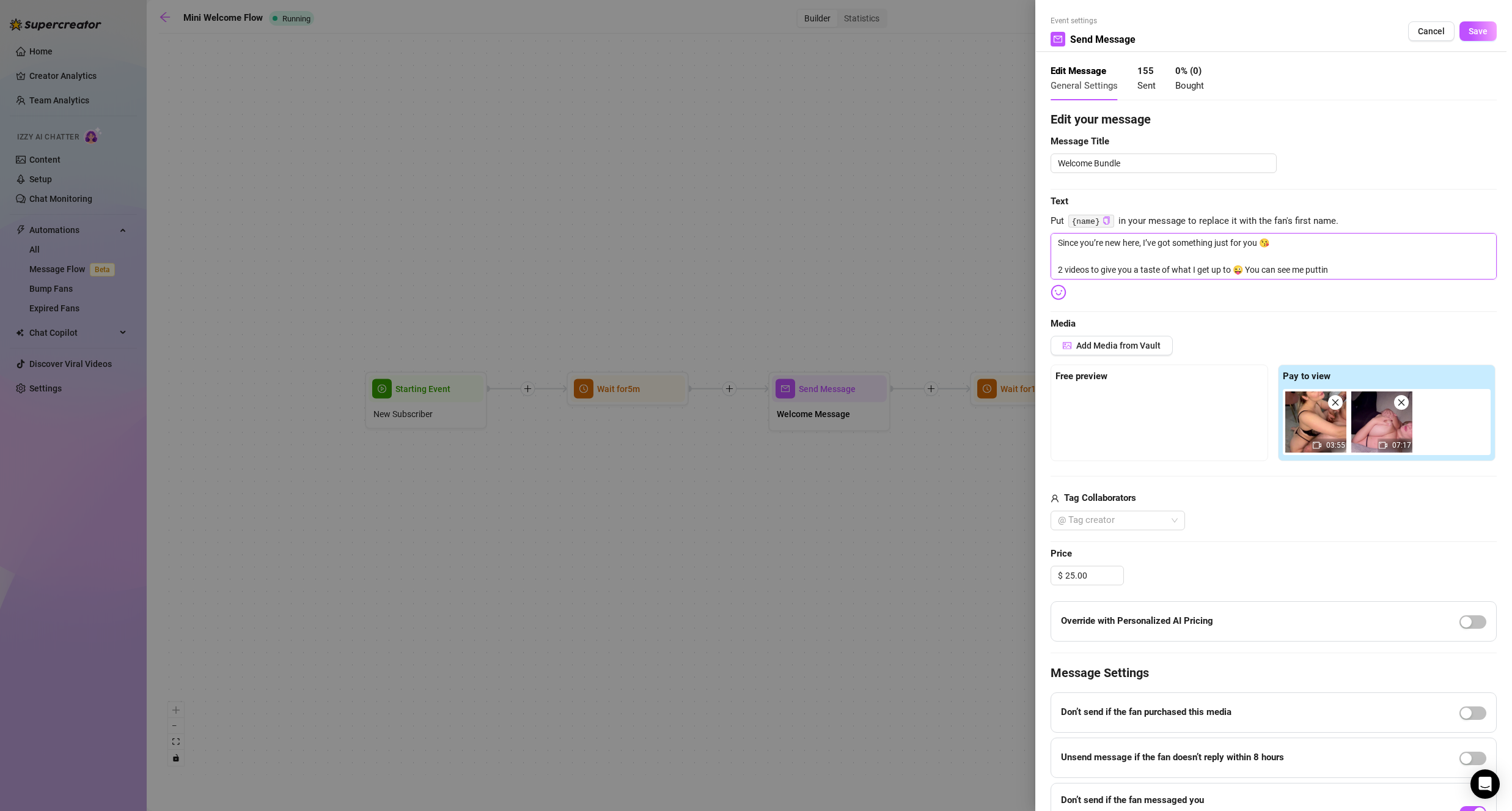
type textarea "Since you’re new here, I’ve got something just for you 😘 2 videos to give you a…"
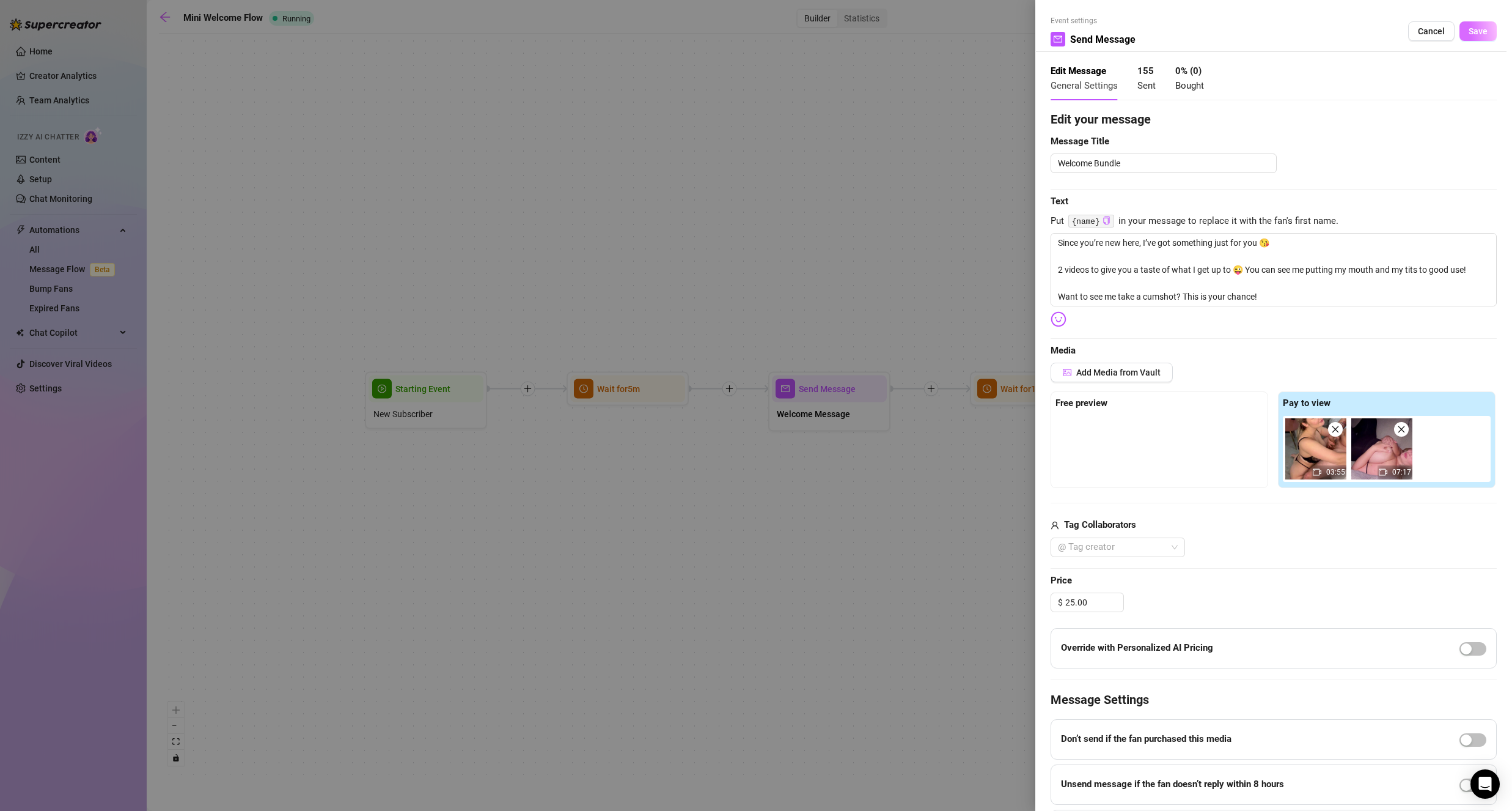
click at [1468, 33] on span "Save" at bounding box center [1478, 31] width 19 height 10
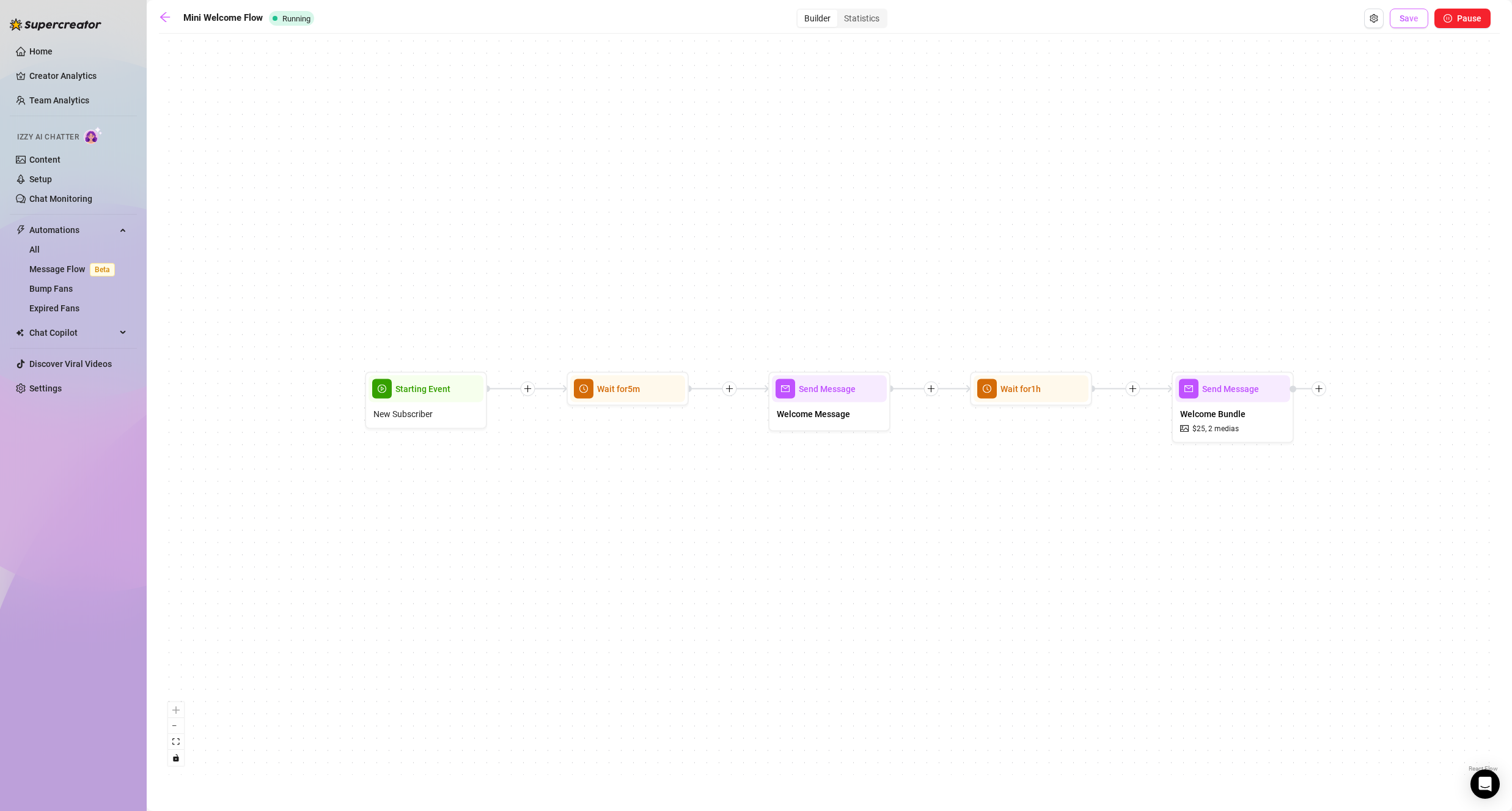
click at [1414, 18] on span "Save" at bounding box center [1409, 18] width 19 height 10
click at [843, 28] on div "Mini Welcome Flow Running Builder Statistics Save Pause Send Message Welcome Bu…" at bounding box center [829, 391] width 1341 height 766
click at [847, 22] on div "Statistics" at bounding box center [862, 18] width 49 height 17
click at [840, 12] on input "Statistics" at bounding box center [840, 12] width 0 height 0
